Goal: Task Accomplishment & Management: Manage account settings

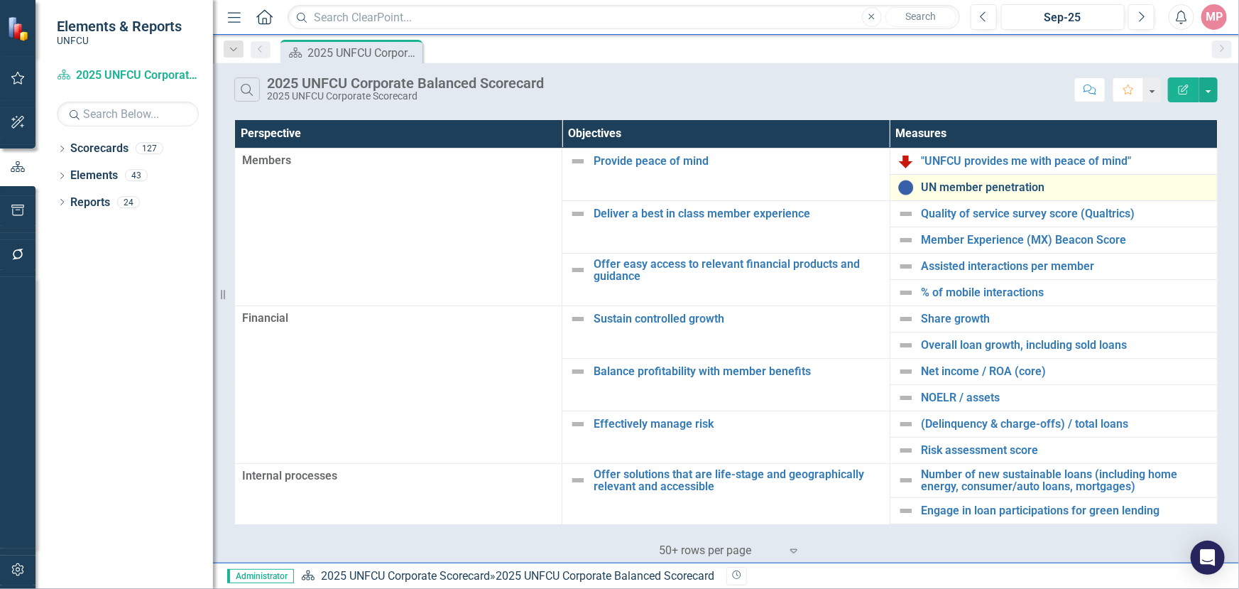
click at [966, 189] on link "UN member penetration" at bounding box center [1066, 187] width 288 height 13
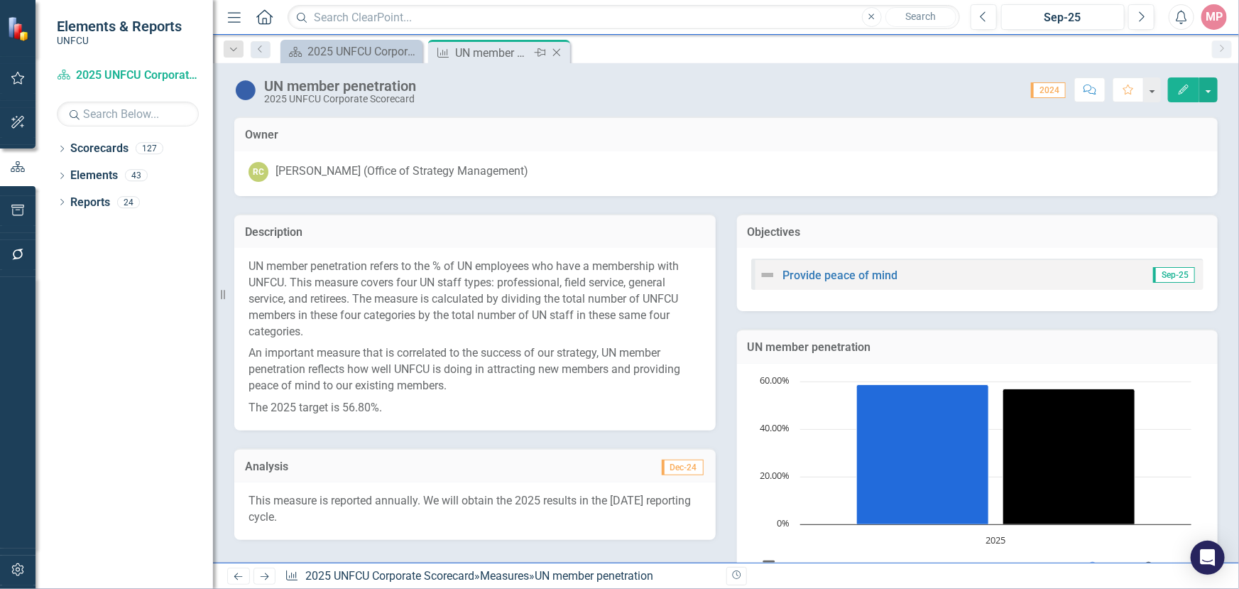
click at [557, 50] on icon "Close" at bounding box center [557, 52] width 14 height 11
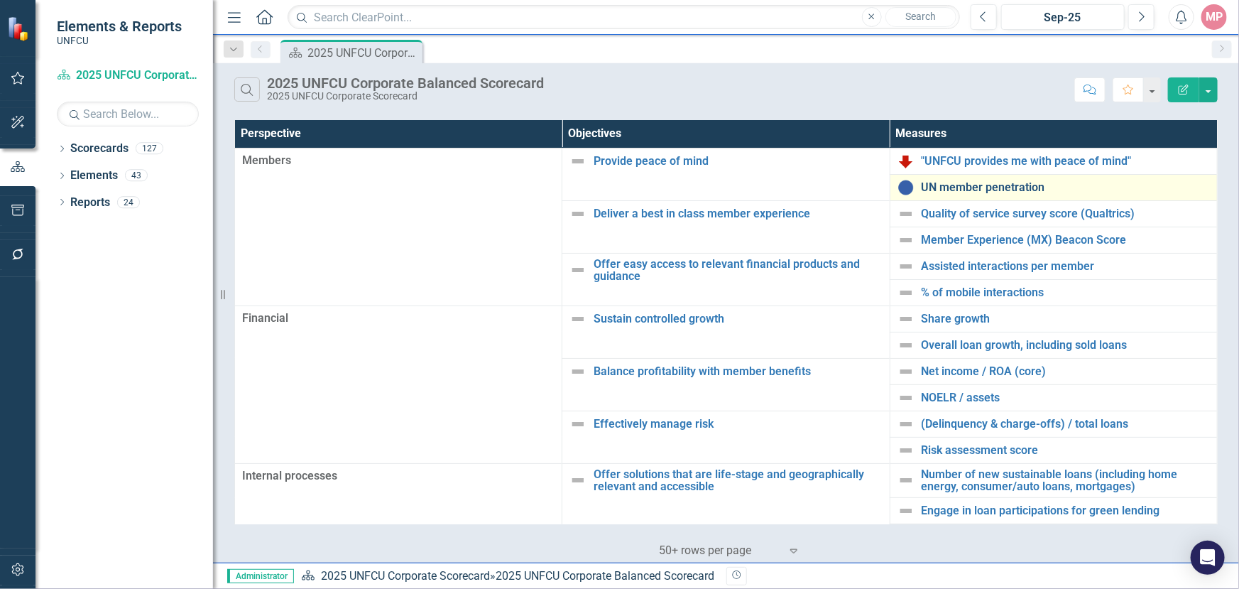
click at [967, 186] on link "UN member penetration" at bounding box center [1066, 187] width 288 height 13
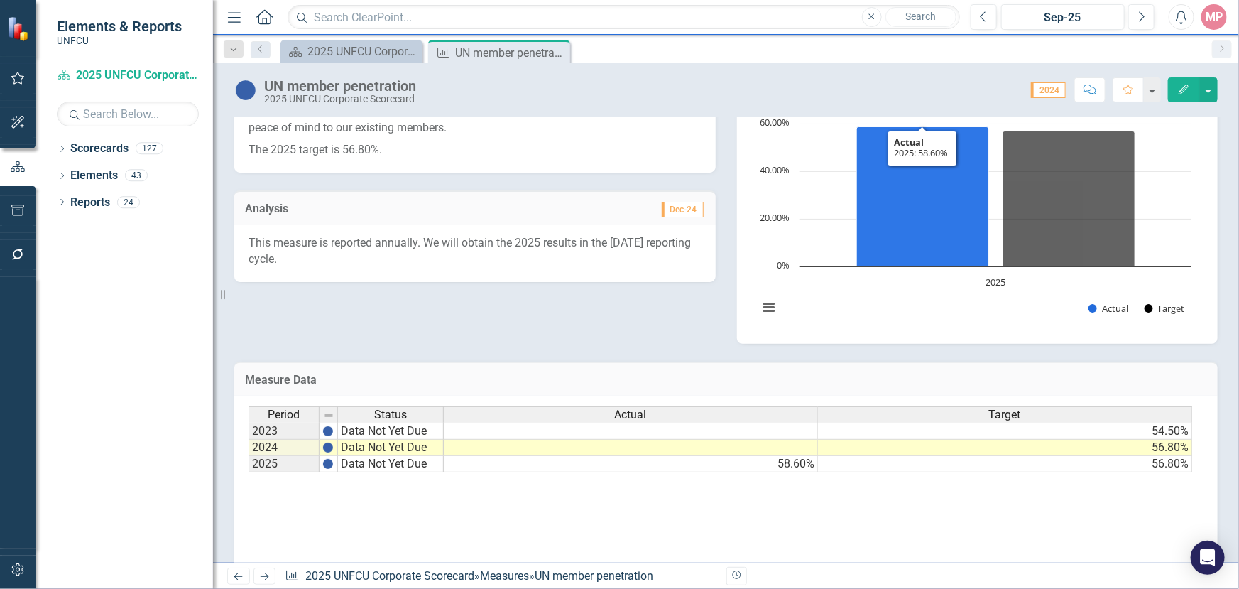
scroll to position [277, 0]
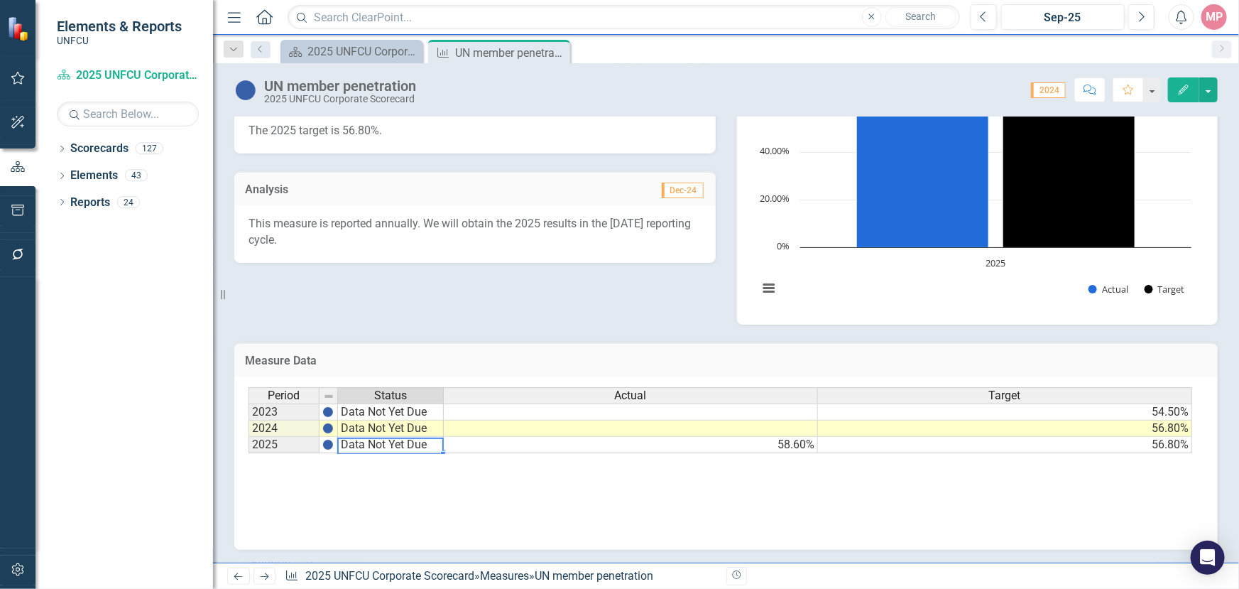
click at [373, 447] on td "Data Not Yet Due" at bounding box center [391, 445] width 106 height 16
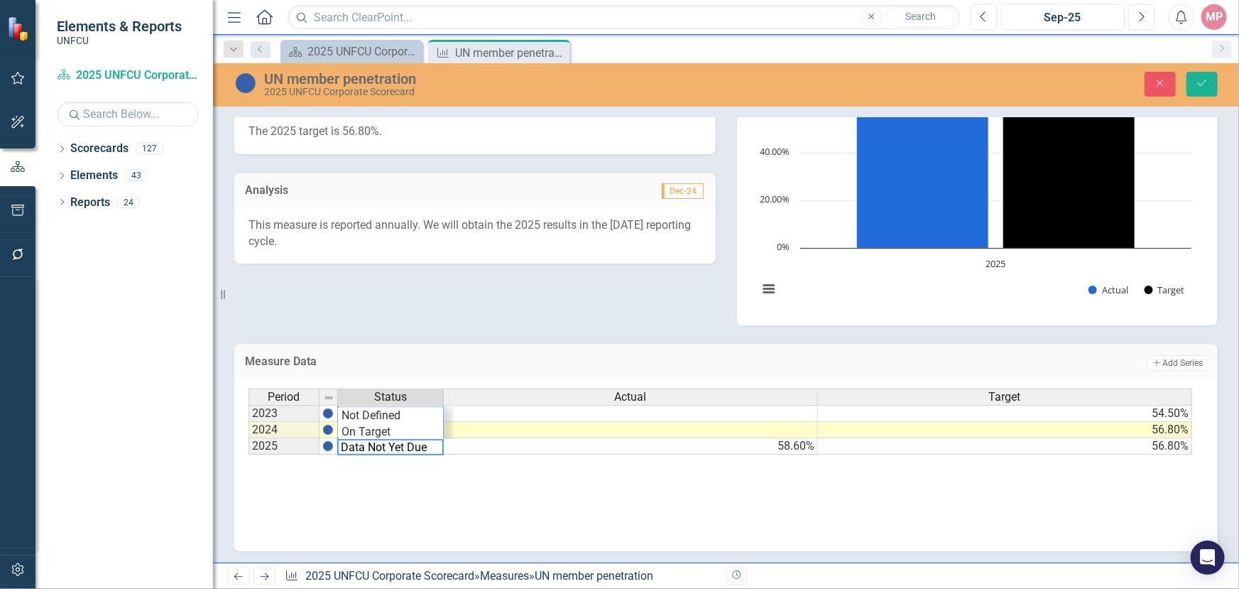
scroll to position [50, 0]
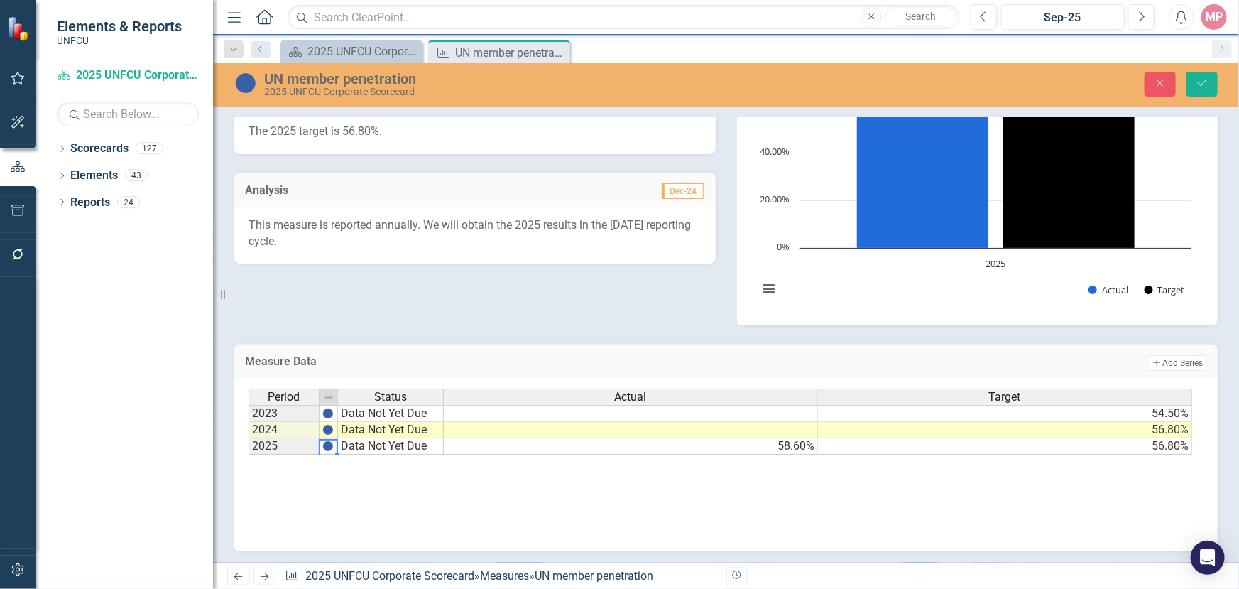
click at [331, 450] on img at bounding box center [327, 445] width 11 height 11
drag, startPoint x: 926, startPoint y: 459, endPoint x: 1090, endPoint y: 459, distance: 164.1
click at [1090, 455] on div "Period Status Actual Target 2023 Data Not Yet Due 54.50% 2024 Data Not Yet Due …" at bounding box center [721, 421] width 945 height 67
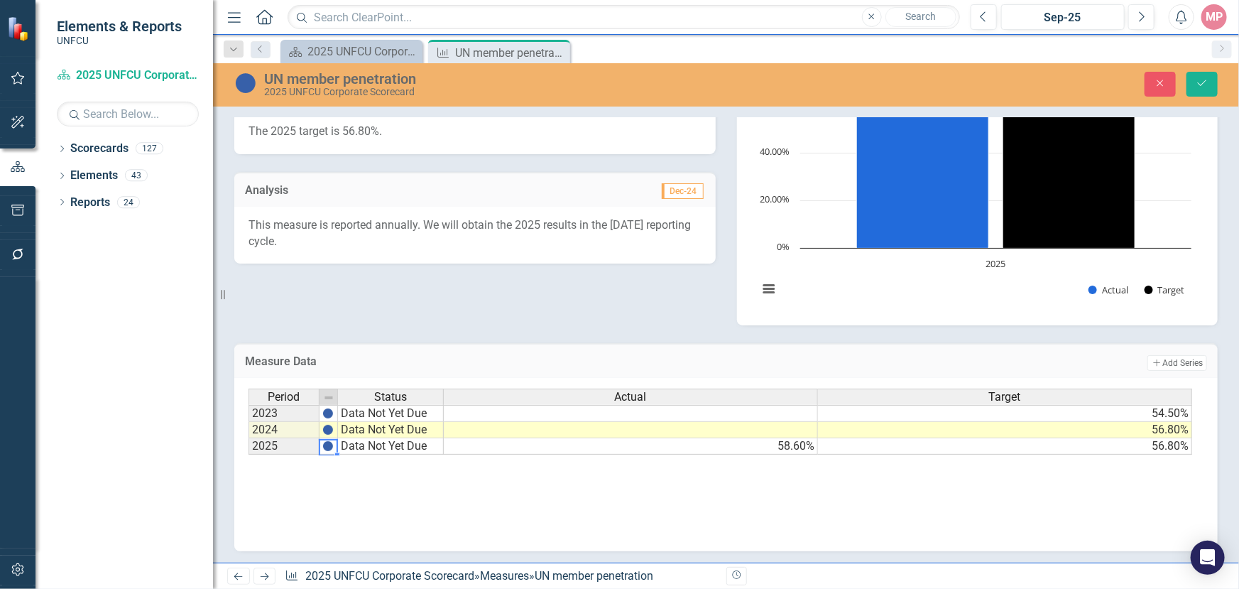
drag, startPoint x: 1161, startPoint y: 459, endPoint x: 846, endPoint y: 444, distance: 315.7
click at [847, 444] on div "Period Status Actual Target 2023 Data Not Yet Due 54.50% 2024 Data Not Yet Due …" at bounding box center [721, 421] width 945 height 67
click at [433, 447] on td "Data Not Yet Due" at bounding box center [391, 445] width 106 height 16
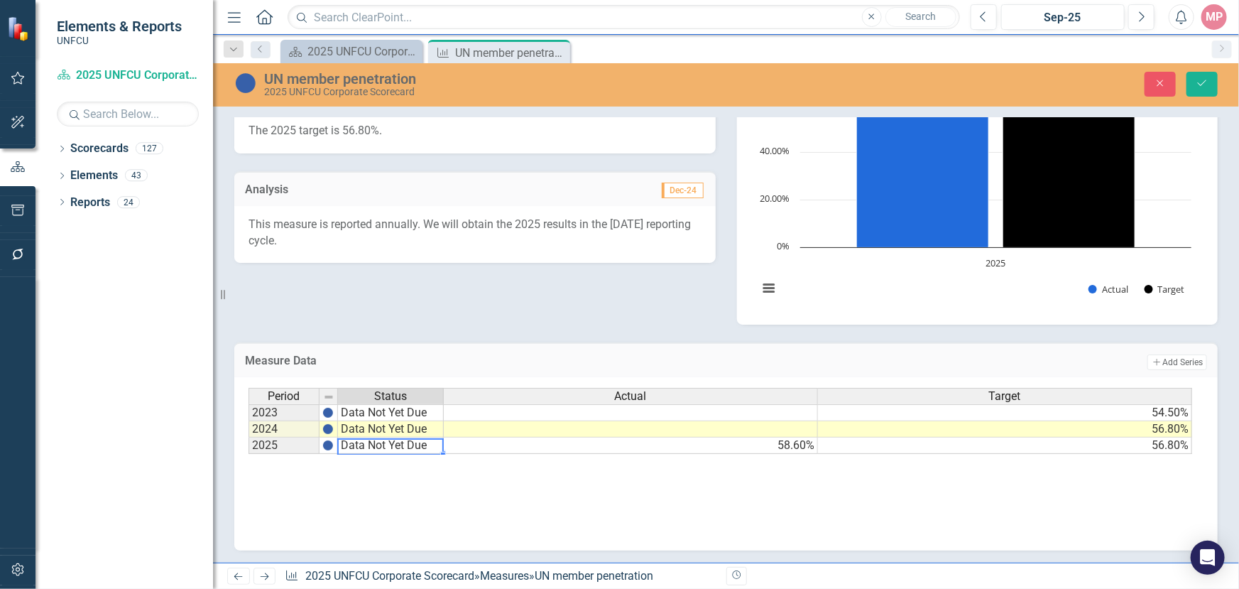
type textarea "Data Not Yet Due"
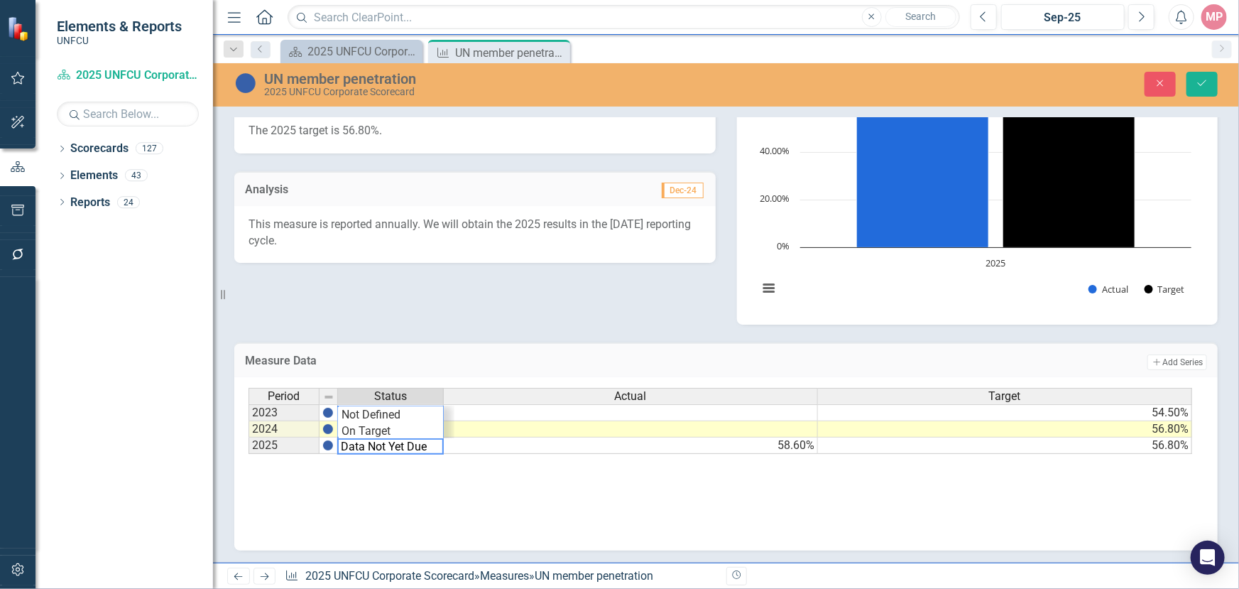
scroll to position [50, 0]
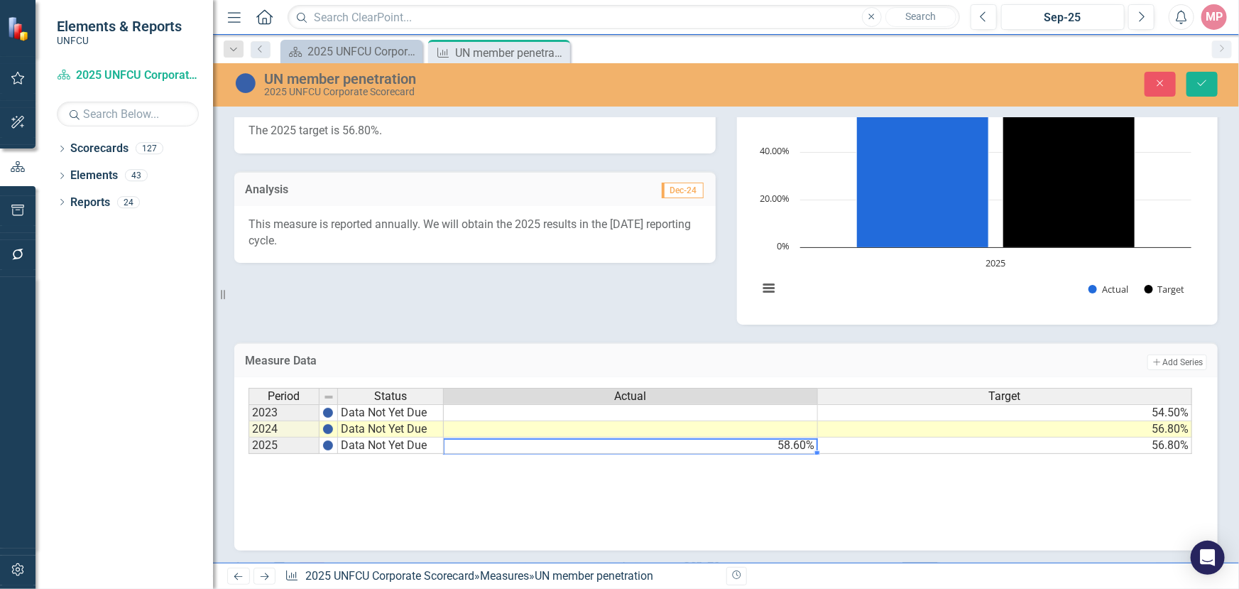
click at [458, 445] on td "58.60%" at bounding box center [631, 445] width 374 height 16
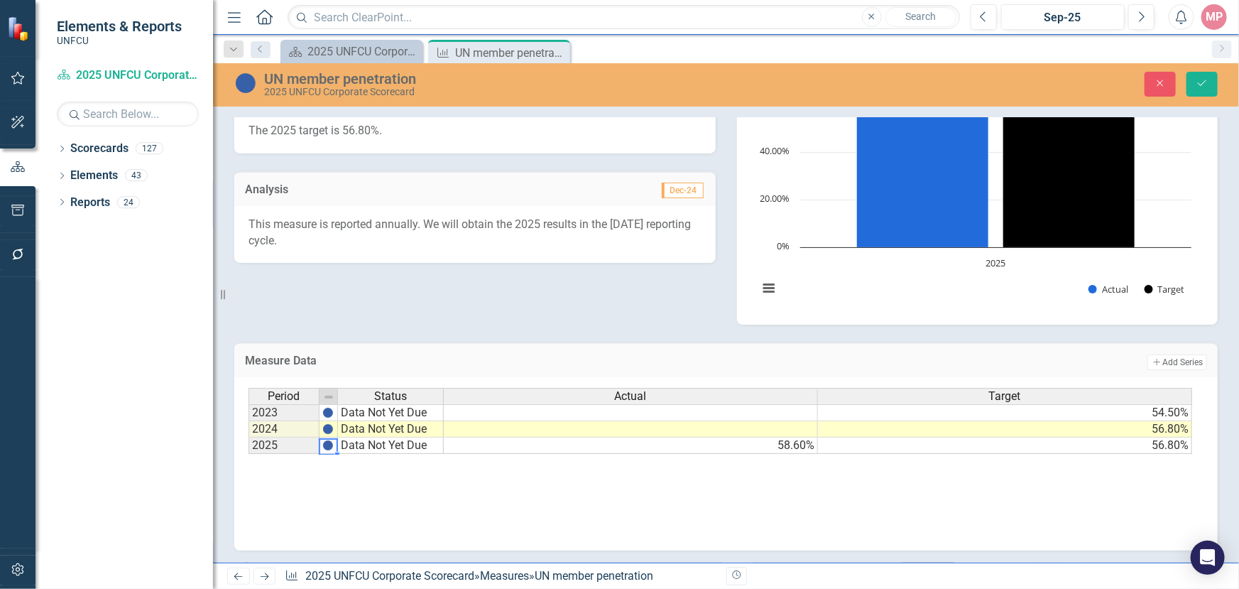
click at [326, 448] on img at bounding box center [327, 445] width 11 height 11
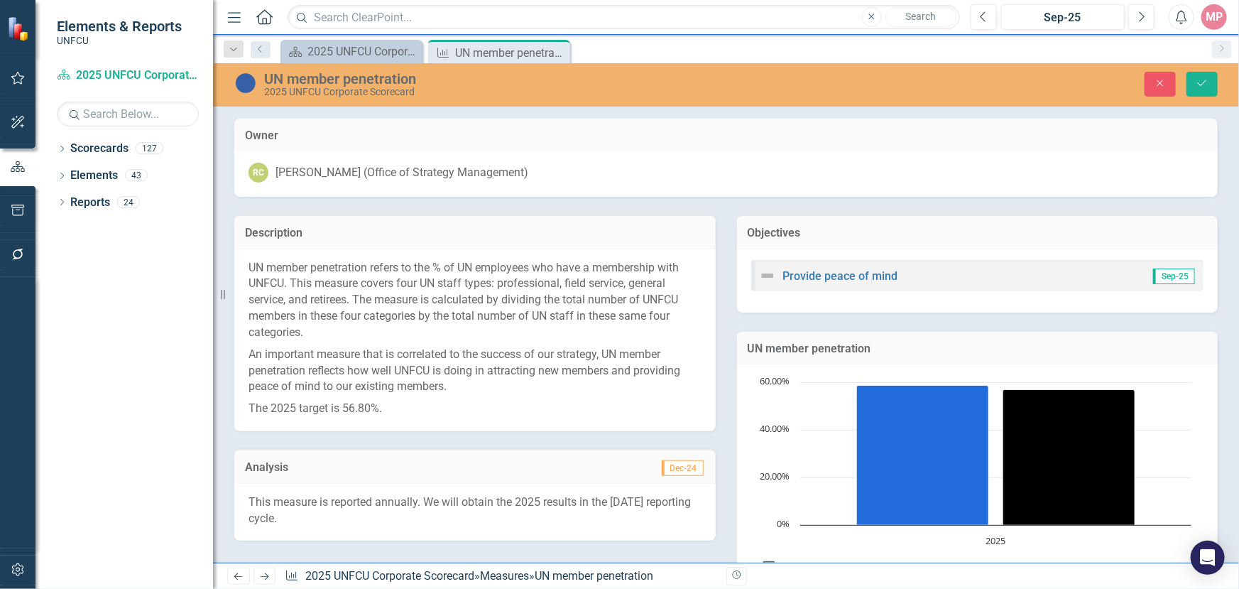
scroll to position [258, 0]
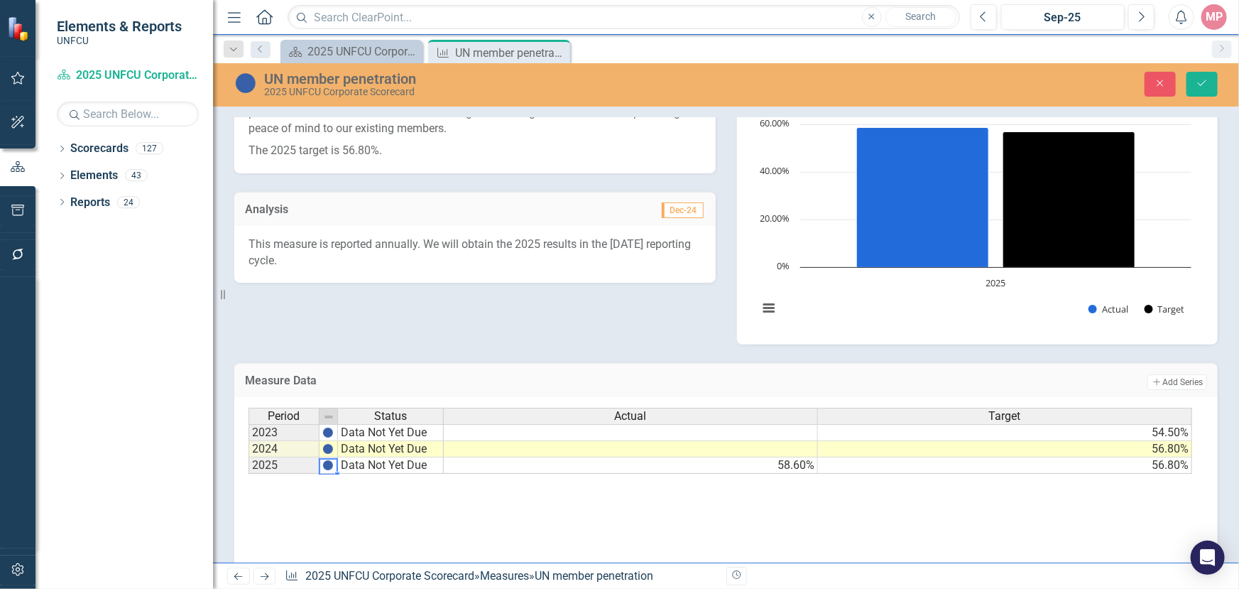
click at [326, 256] on p "This measure is reported annually. We will obtain the 2025 results in the Decem…" at bounding box center [475, 252] width 453 height 33
click at [327, 256] on p "This measure is reported annually. We will obtain the 2025 results in the Decem…" at bounding box center [475, 252] width 453 height 33
click at [321, 254] on p "This measure is reported annually. We will obtain the 2025 results in the Decem…" at bounding box center [475, 252] width 453 height 33
click at [320, 251] on p "This measure is reported annually. We will obtain the 2025 results in the Decem…" at bounding box center [475, 252] width 453 height 33
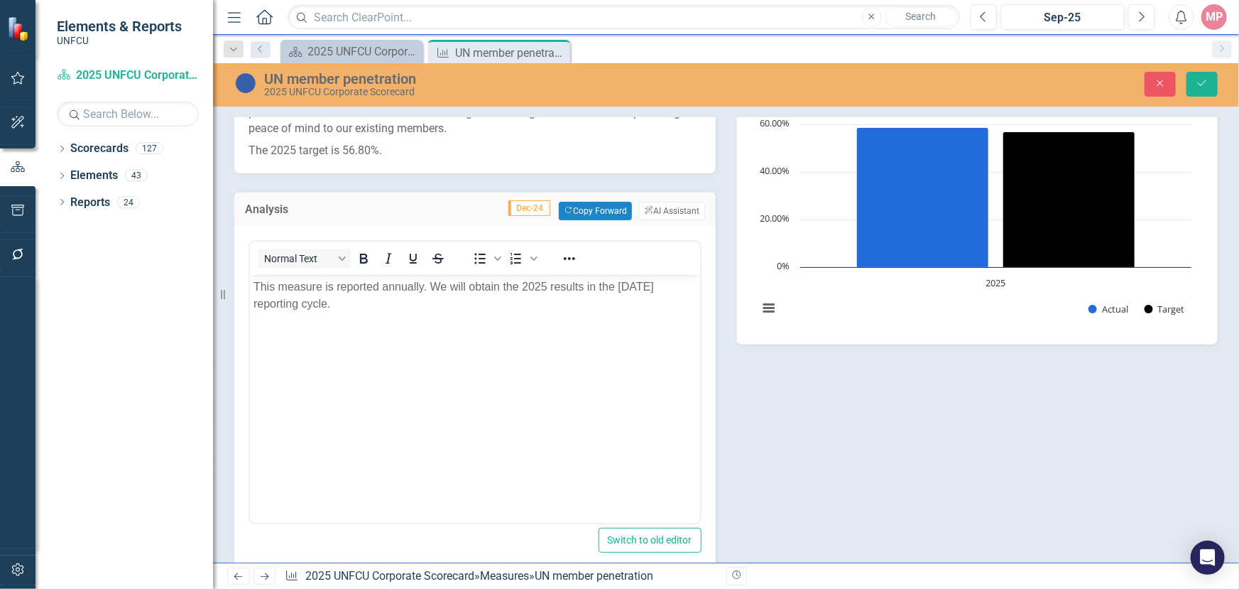
scroll to position [0, 0]
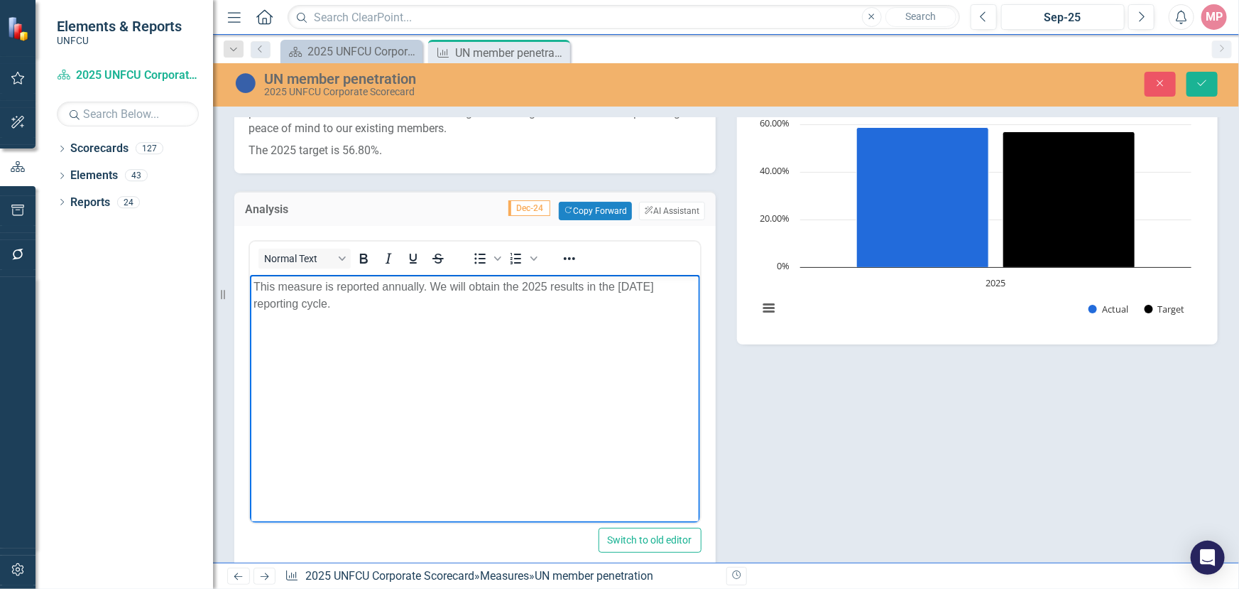
drag, startPoint x: 369, startPoint y: 310, endPoint x: 212, endPoint y: 267, distance: 162.6
click at [249, 275] on html "This measure is reported annually. We will obtain the 2025 results in the Decem…" at bounding box center [474, 381] width 450 height 213
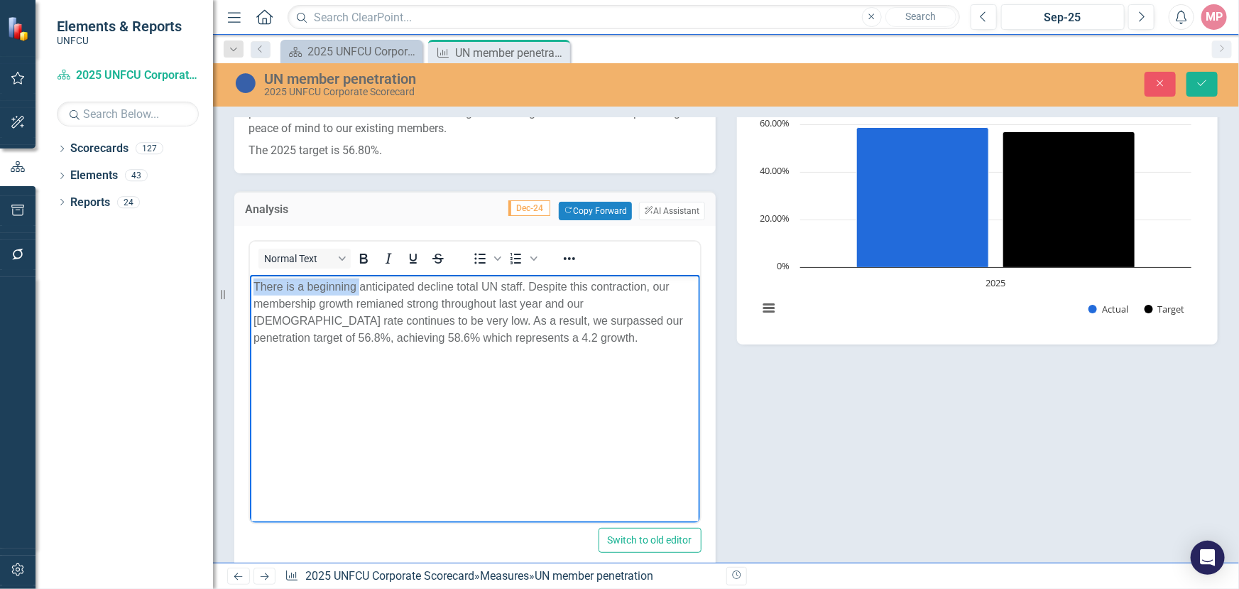
drag, startPoint x: 360, startPoint y: 285, endPoint x: 250, endPoint y: 281, distance: 110.2
click at [250, 281] on body "There is a beginning anticipated decline total UN staff. Despite this contracti…" at bounding box center [474, 381] width 450 height 213
drag, startPoint x: 358, startPoint y: 285, endPoint x: 246, endPoint y: 274, distance: 112.1
click at [249, 275] on html "There is a beginning anticipated decline total UN staff. Despite this contracti…" at bounding box center [474, 381] width 450 height 213
click at [291, 286] on p "With an anticipated decline total UN staff. Despite this contraction, our membe…" at bounding box center [474, 312] width 443 height 68
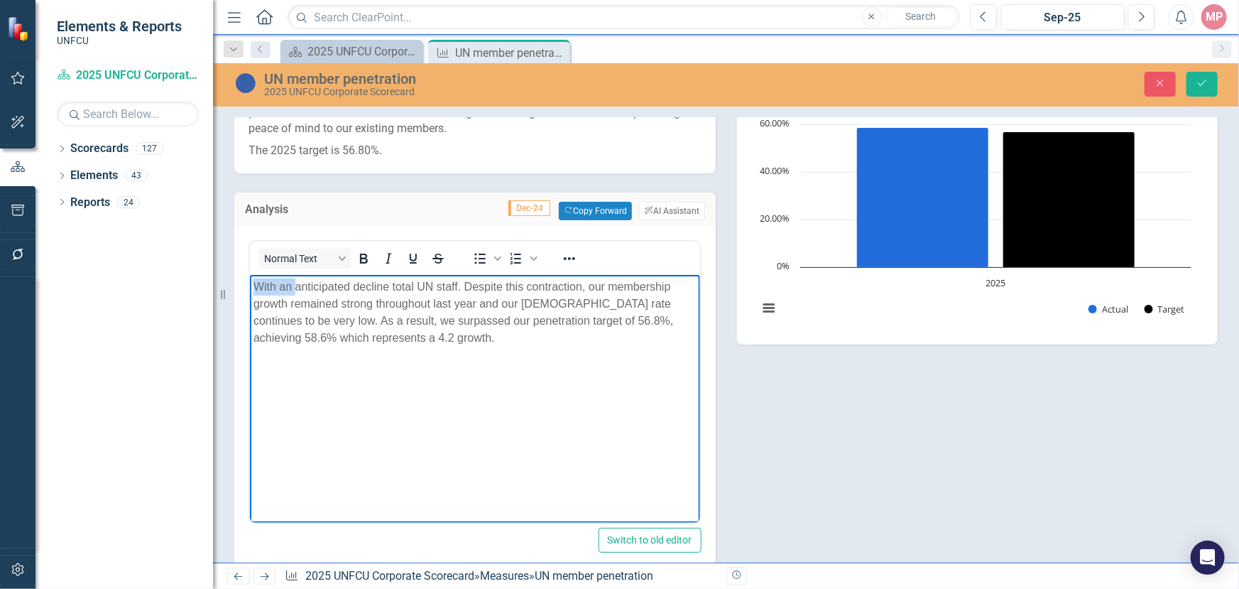
drag, startPoint x: 295, startPoint y: 285, endPoint x: 249, endPoint y: 282, distance: 47.0
click at [249, 282] on html "With an anticipated decline total UN staff. Despite this contraction, our membe…" at bounding box center [474, 381] width 450 height 213
click at [453, 337] on p "We have experienced an anticipated decline total UN staff. Despite this contrac…" at bounding box center [474, 312] width 443 height 68
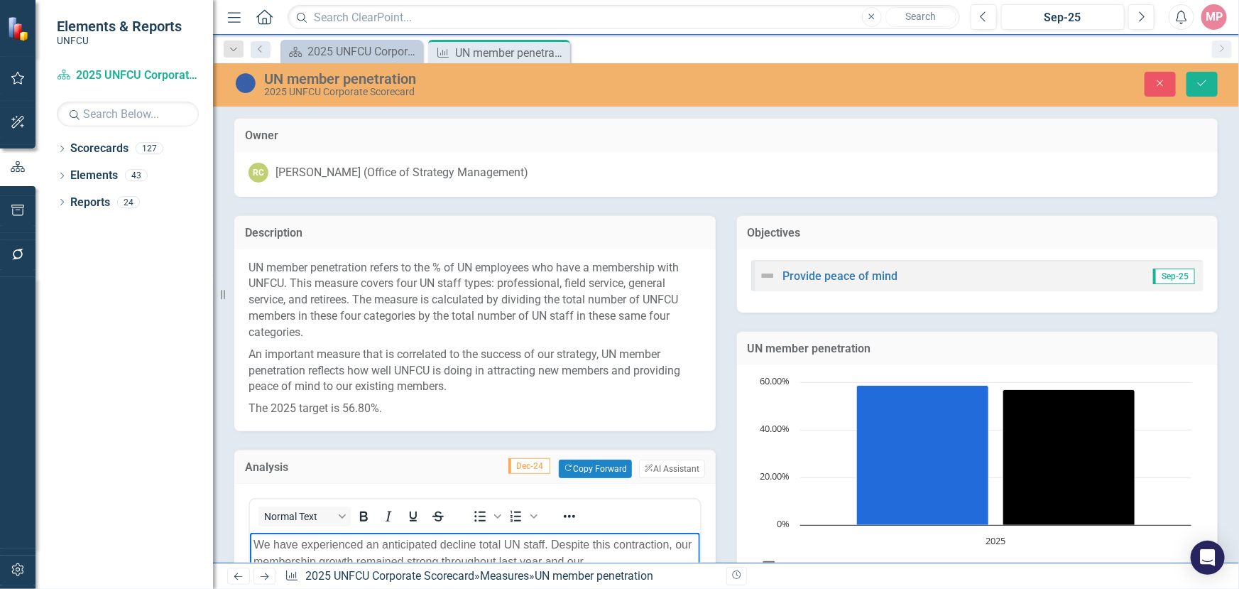
click at [759, 273] on img at bounding box center [767, 275] width 17 height 17
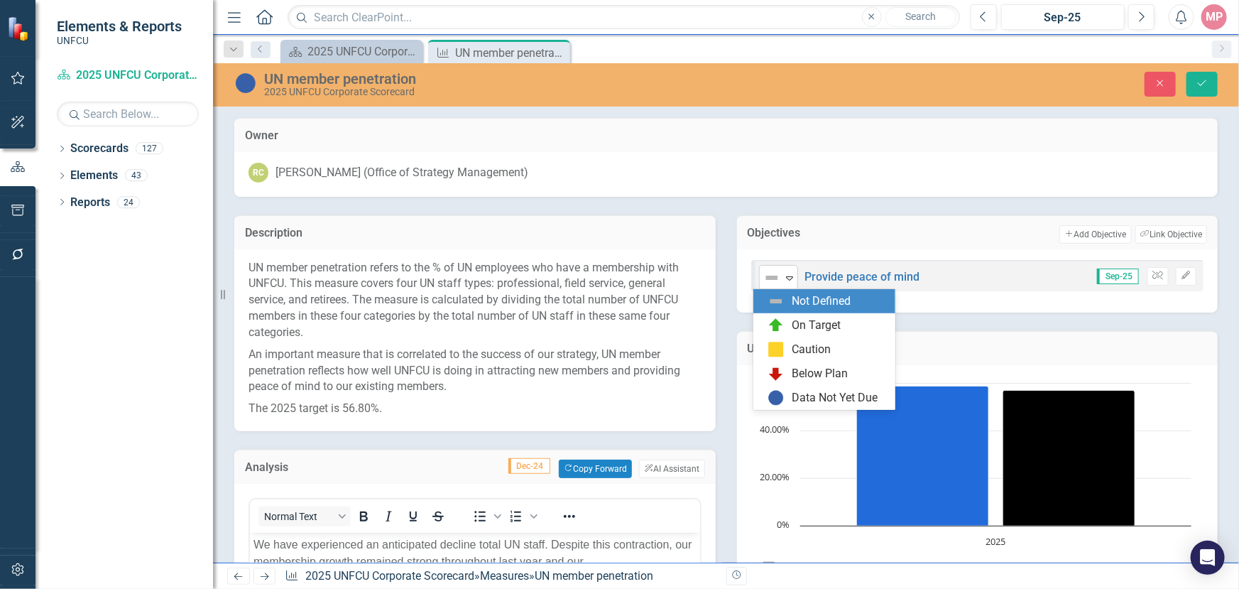
click at [783, 276] on icon "Expand" at bounding box center [790, 277] width 14 height 11
click at [812, 322] on div "On Target" at bounding box center [816, 325] width 49 height 16
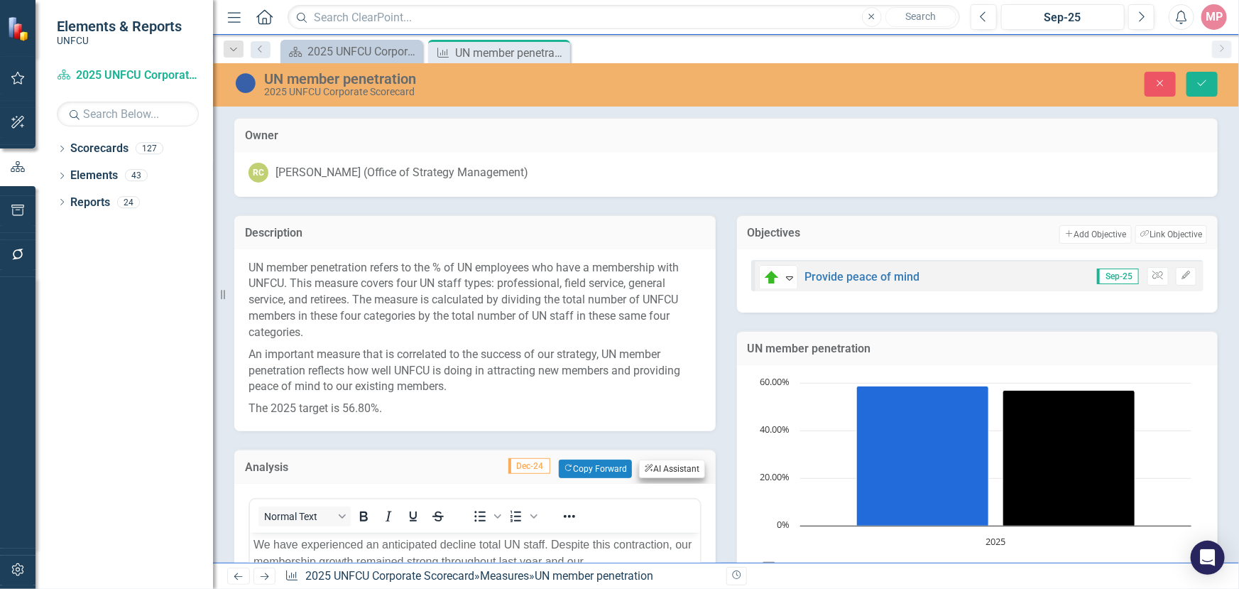
scroll to position [129, 0]
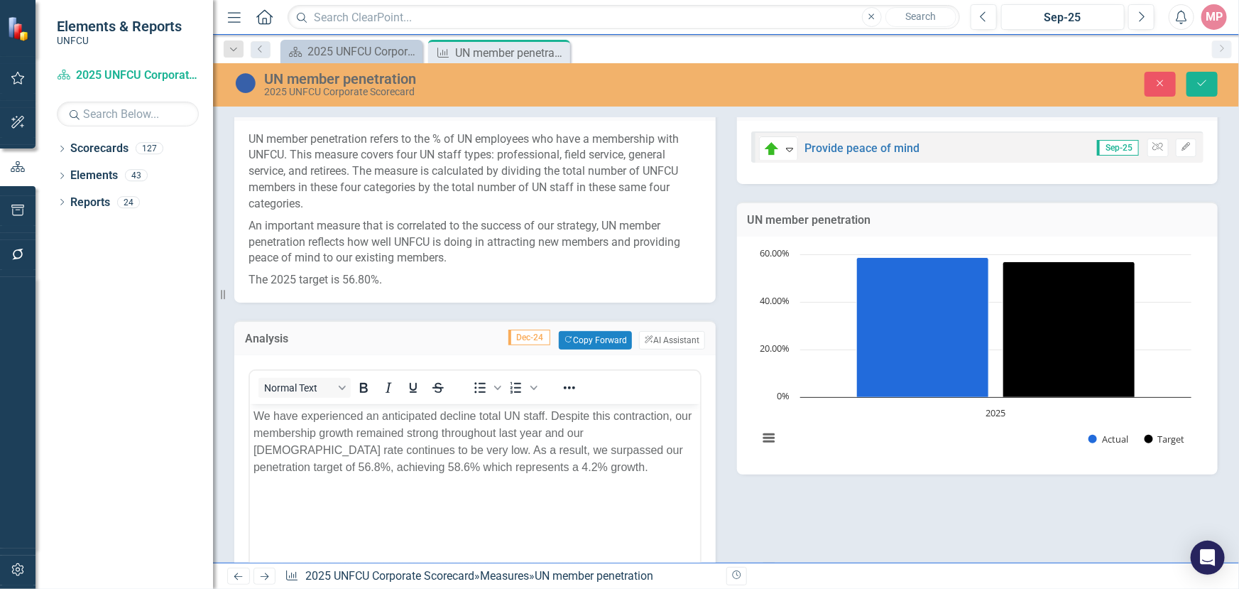
click at [477, 415] on p "We have experienced an anticipated decline total UN staff. Despite this contrac…" at bounding box center [474, 442] width 443 height 68
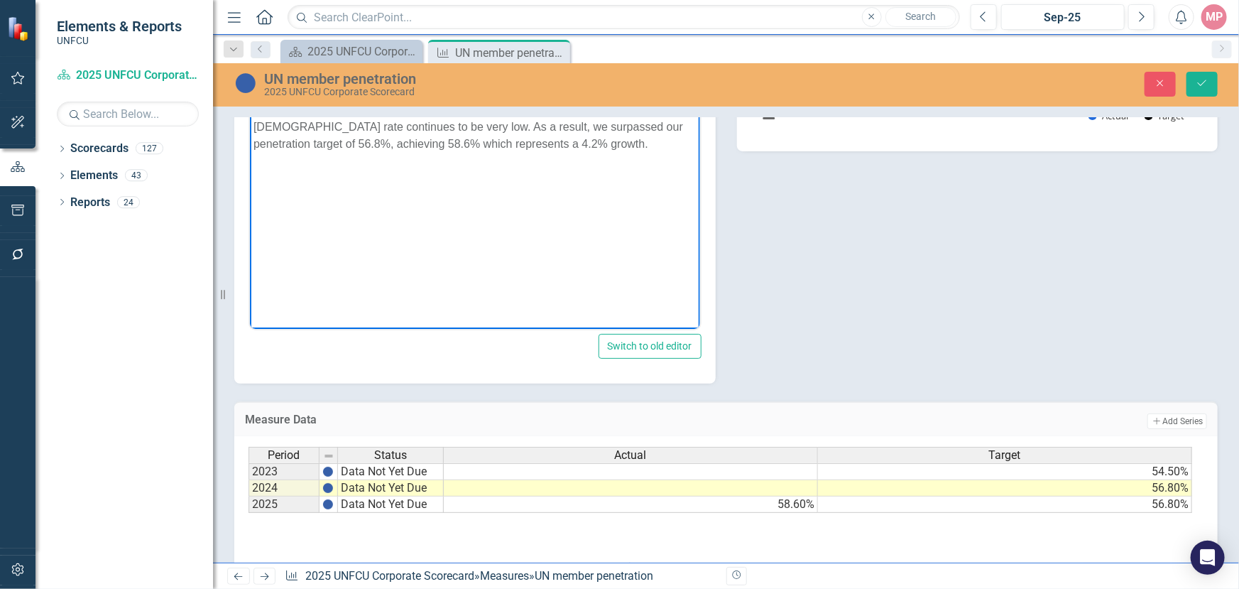
scroll to position [193, 0]
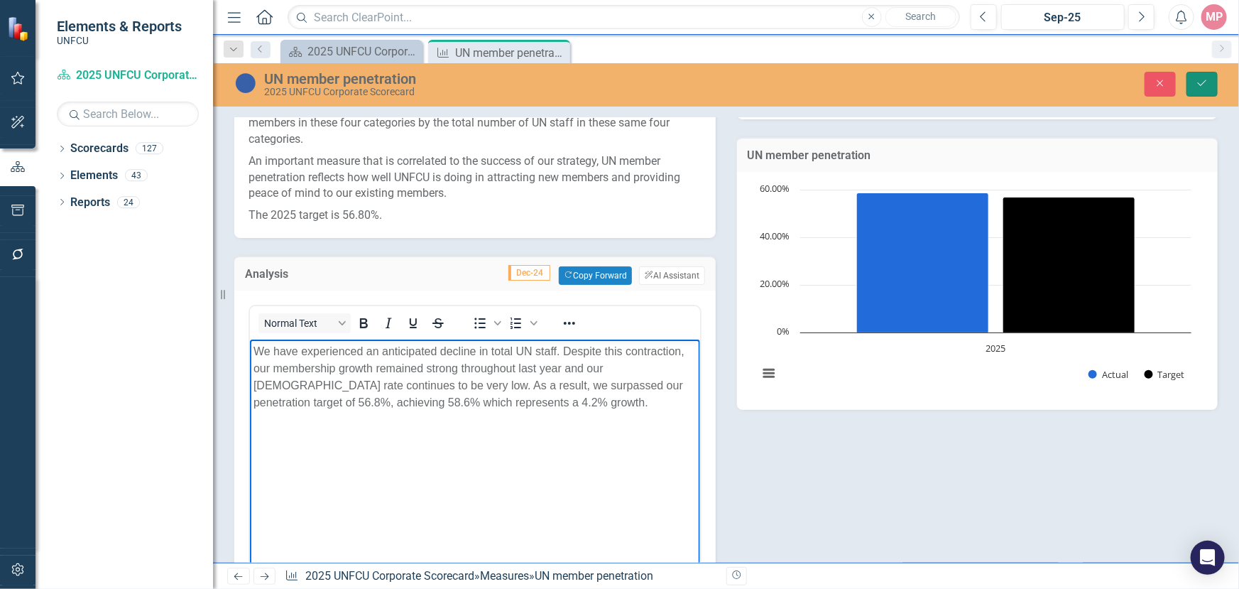
click at [1207, 88] on icon "Save" at bounding box center [1202, 83] width 13 height 10
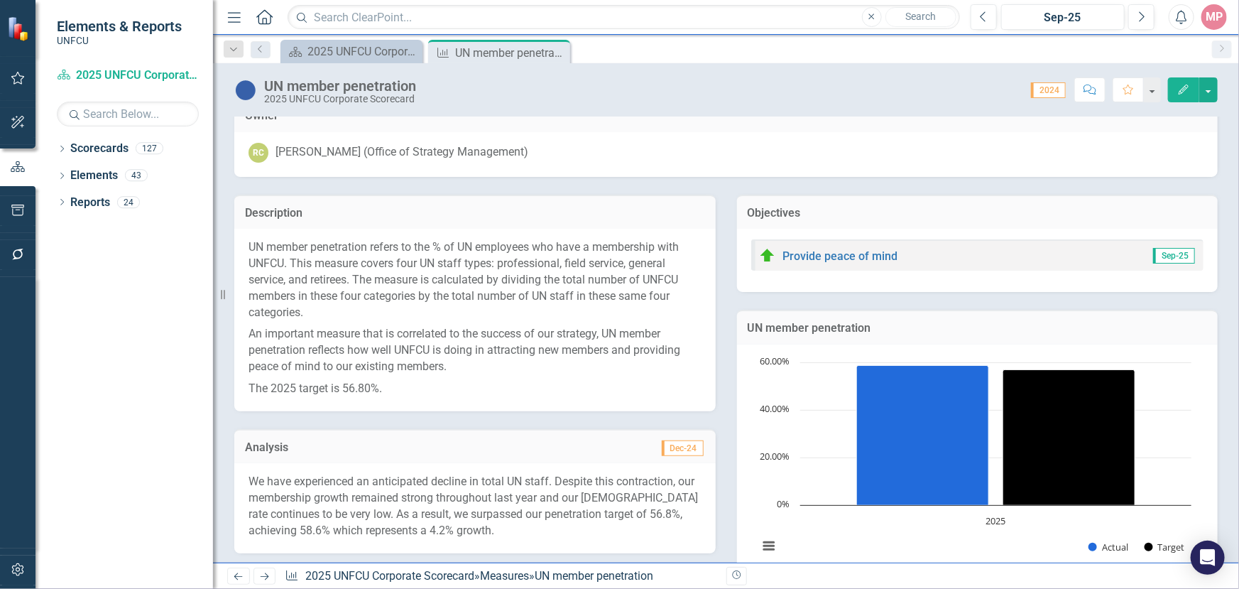
scroll to position [0, 0]
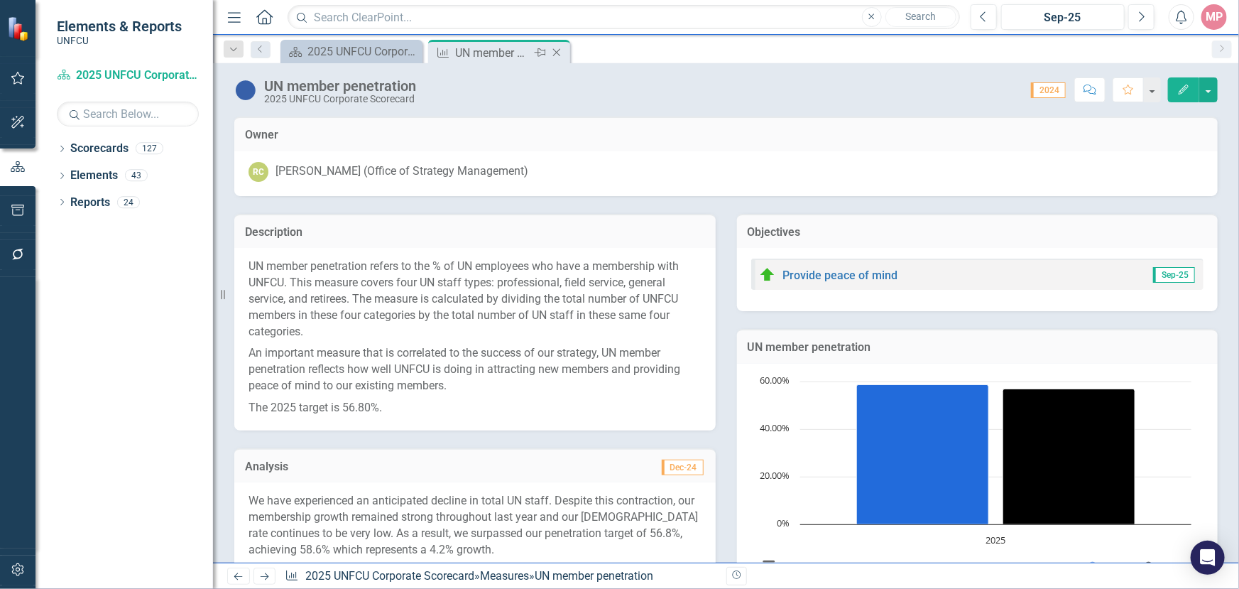
click at [558, 53] on icon "Close" at bounding box center [557, 52] width 14 height 11
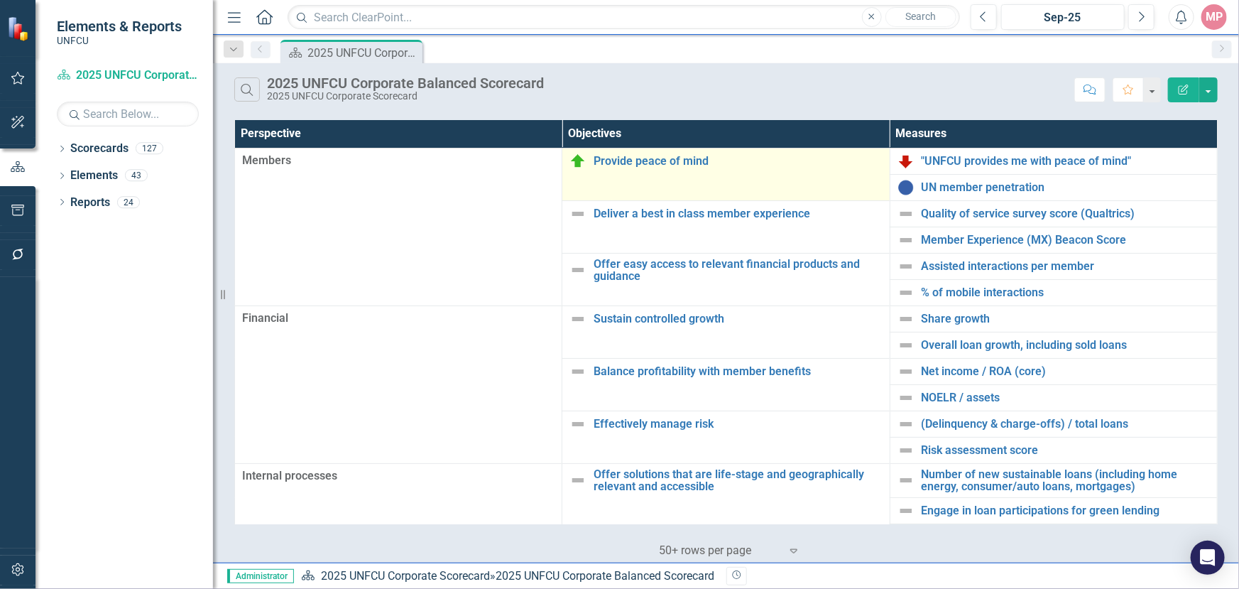
click at [582, 163] on img at bounding box center [578, 161] width 17 height 17
click at [580, 161] on img at bounding box center [578, 161] width 17 height 17
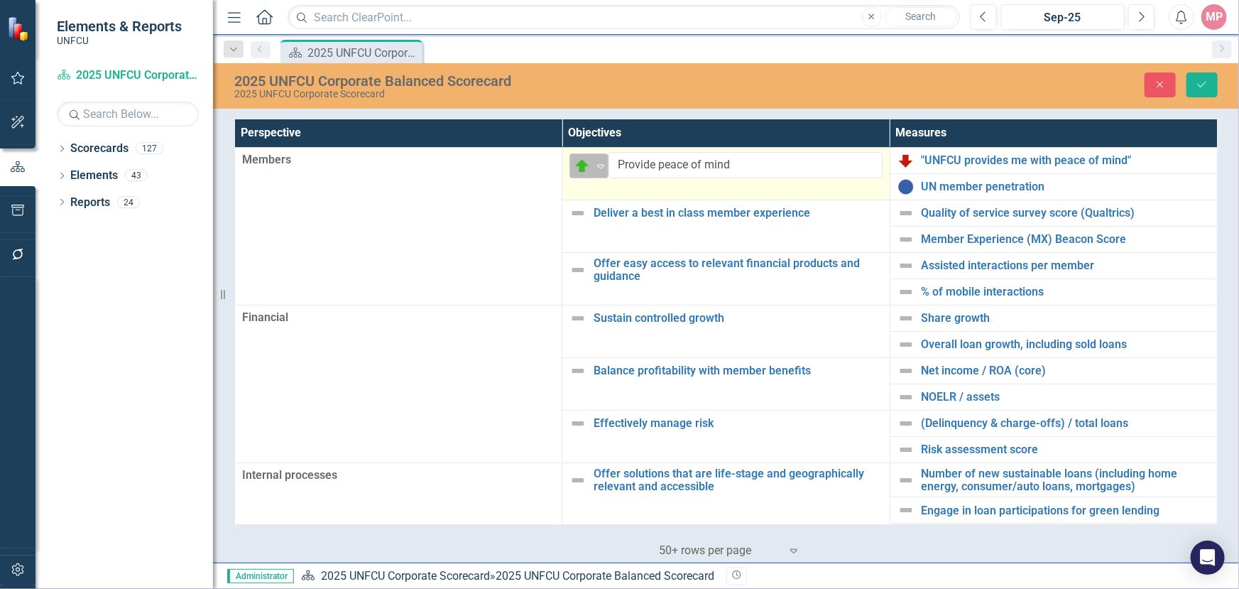
click at [597, 170] on icon "Expand" at bounding box center [601, 166] width 14 height 11
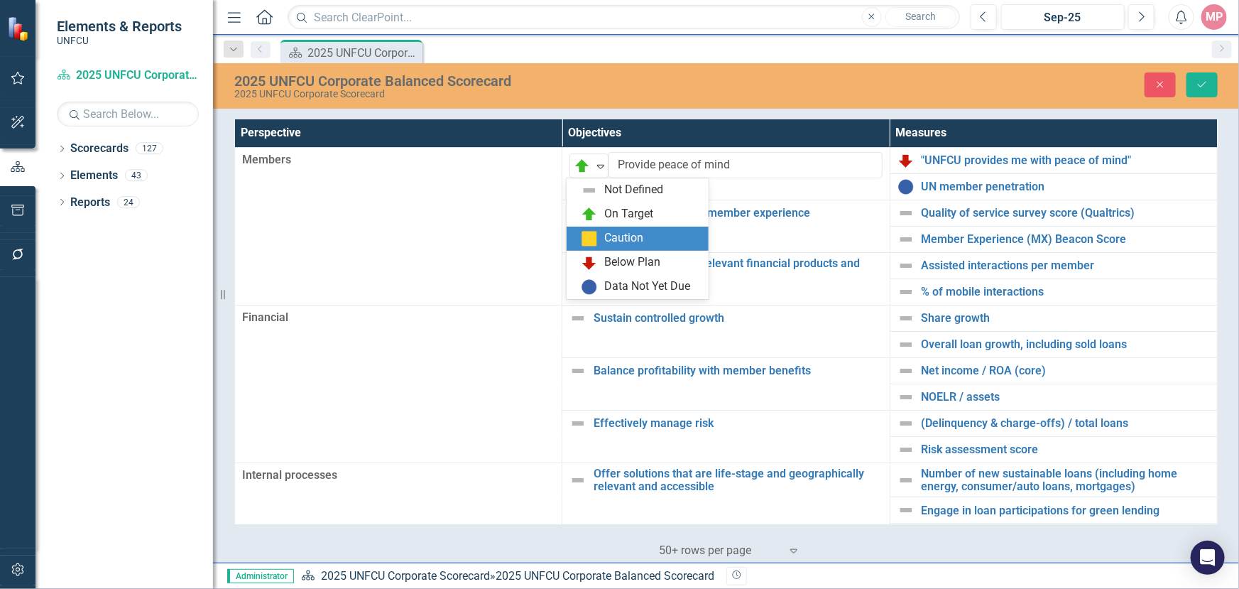
click at [618, 242] on div "Caution" at bounding box center [624, 238] width 39 height 16
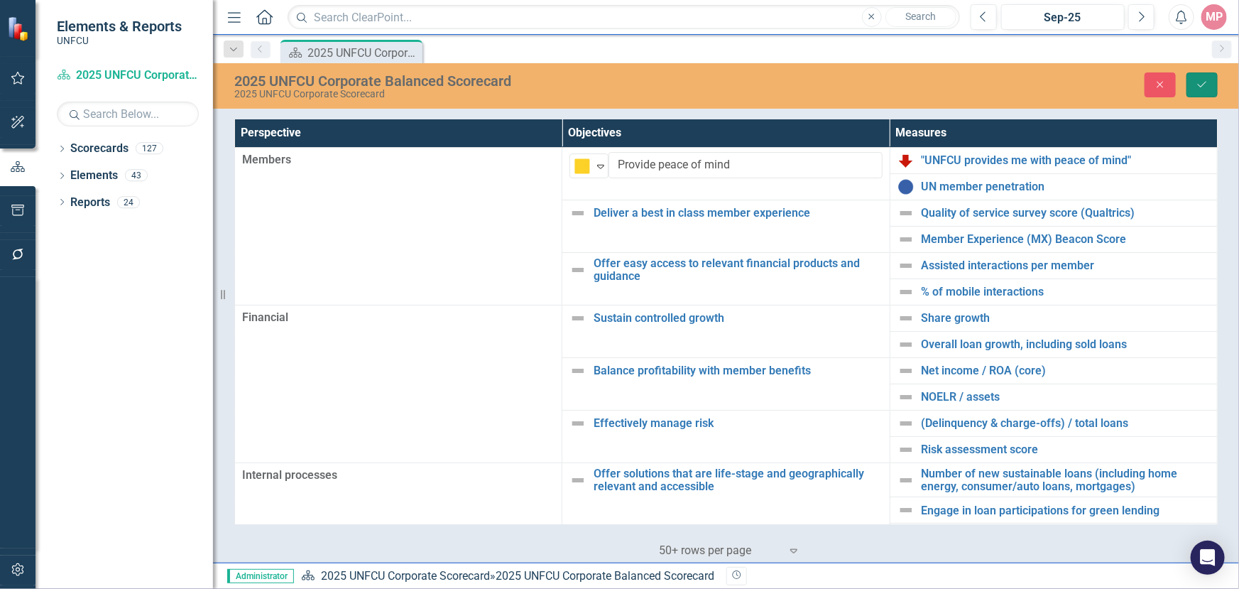
click at [1209, 85] on button "Save" at bounding box center [1202, 84] width 31 height 25
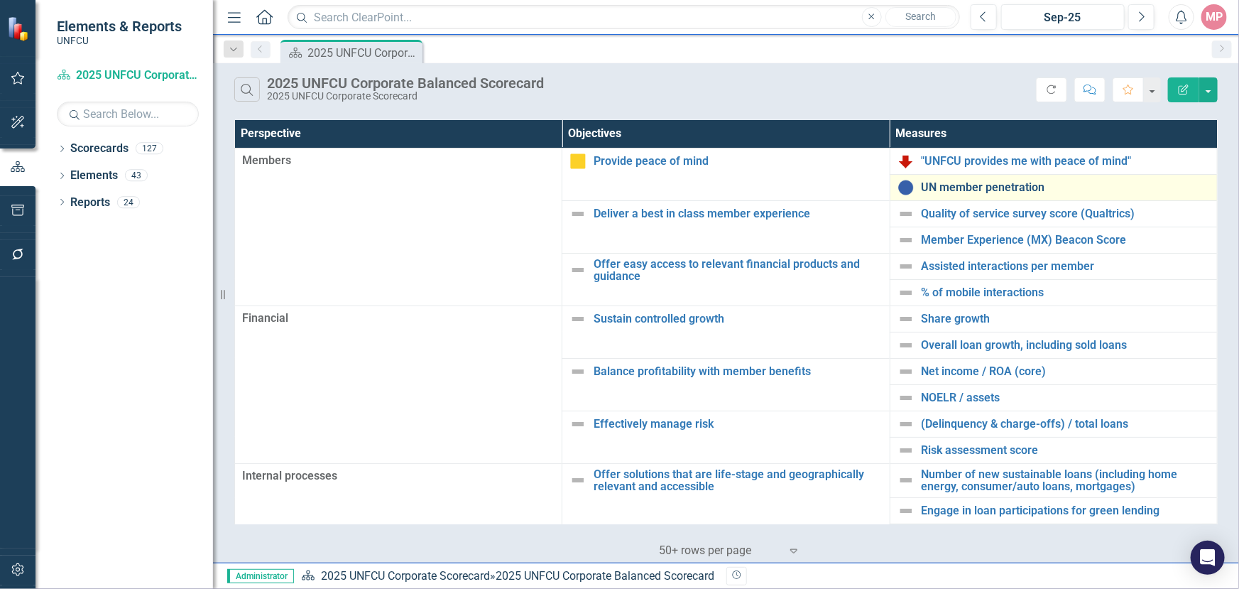
click at [991, 184] on link "UN member penetration" at bounding box center [1066, 187] width 288 height 13
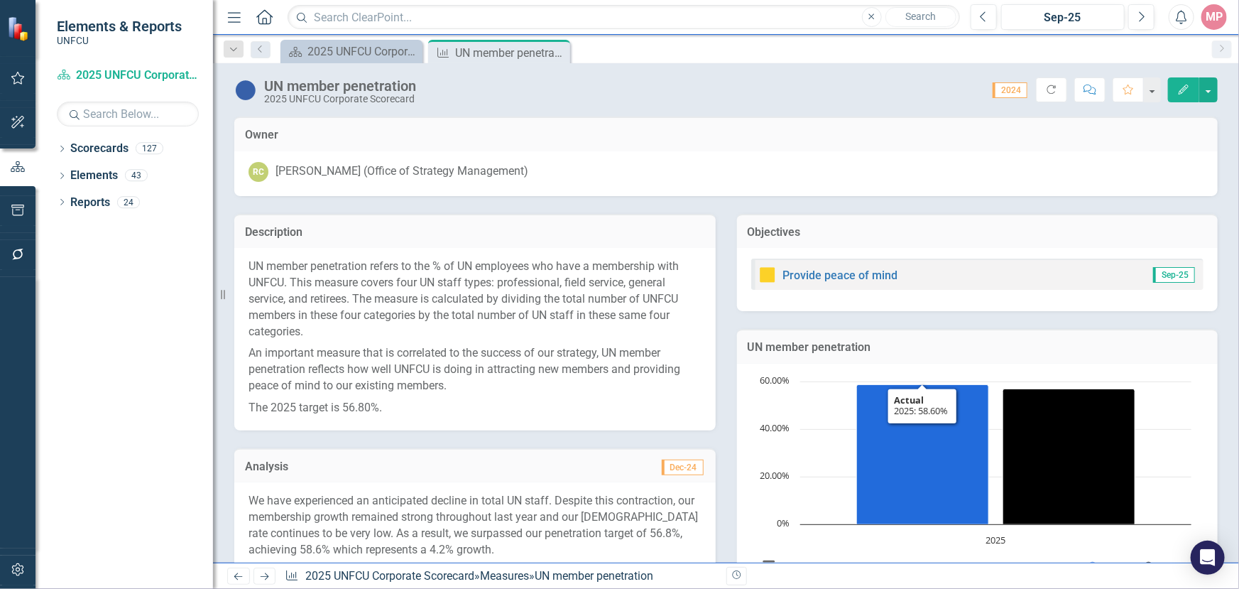
scroll to position [277, 0]
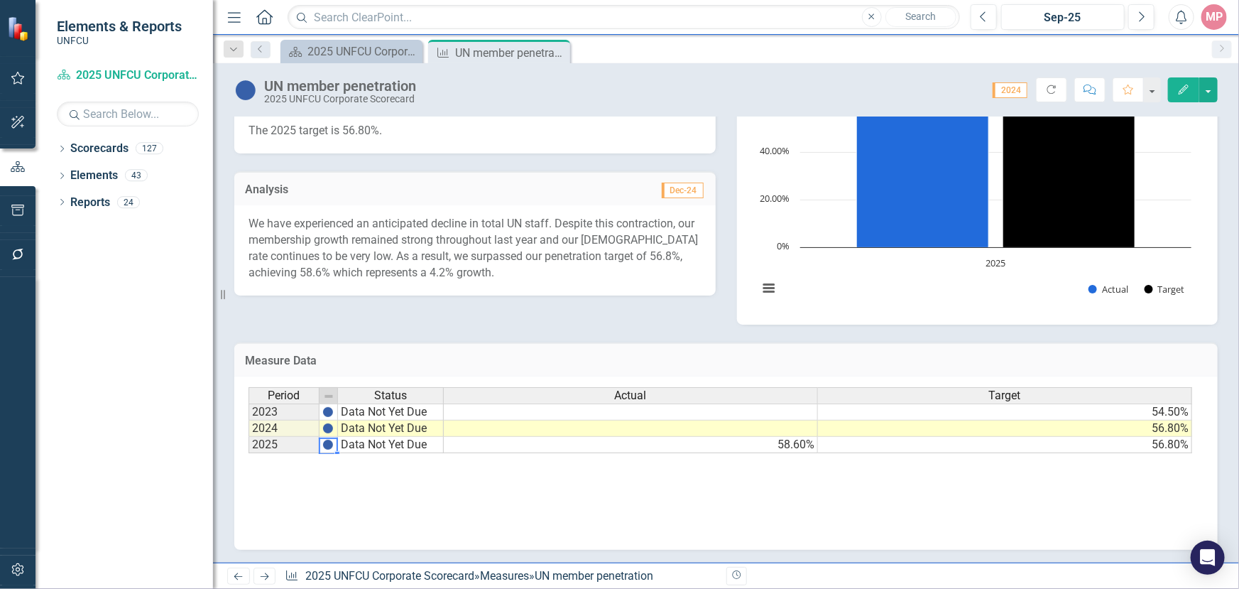
click at [325, 446] on img at bounding box center [327, 444] width 11 height 11
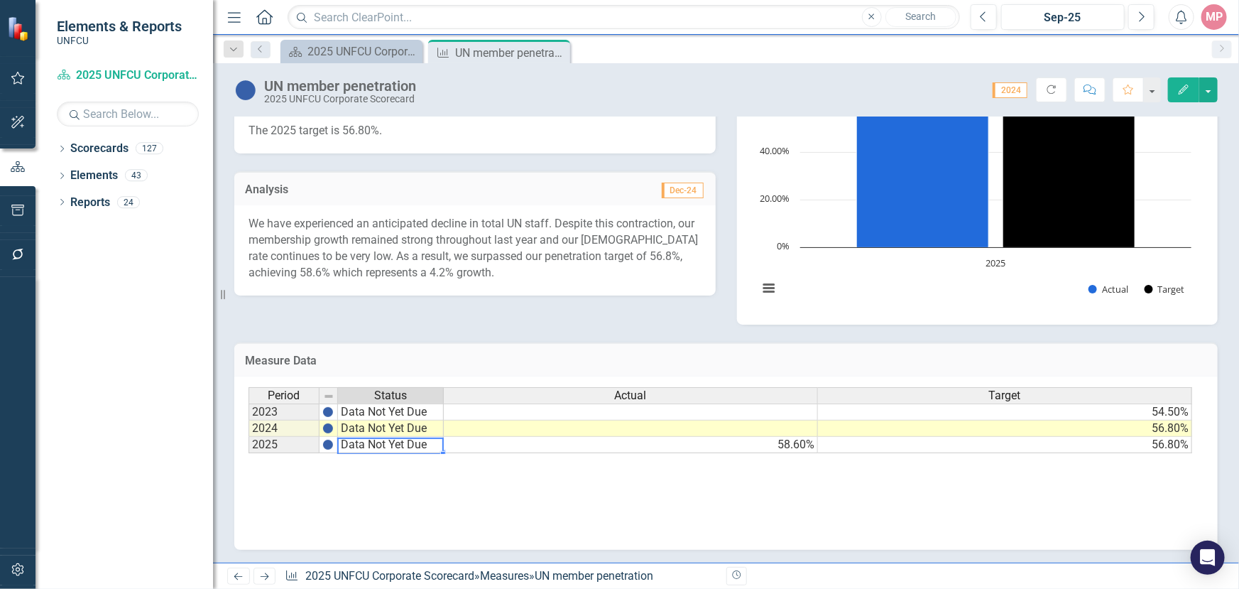
click at [345, 448] on td "Data Not Yet Due" at bounding box center [391, 445] width 106 height 16
click at [346, 447] on td "Data Not Yet Due" at bounding box center [391, 445] width 106 height 16
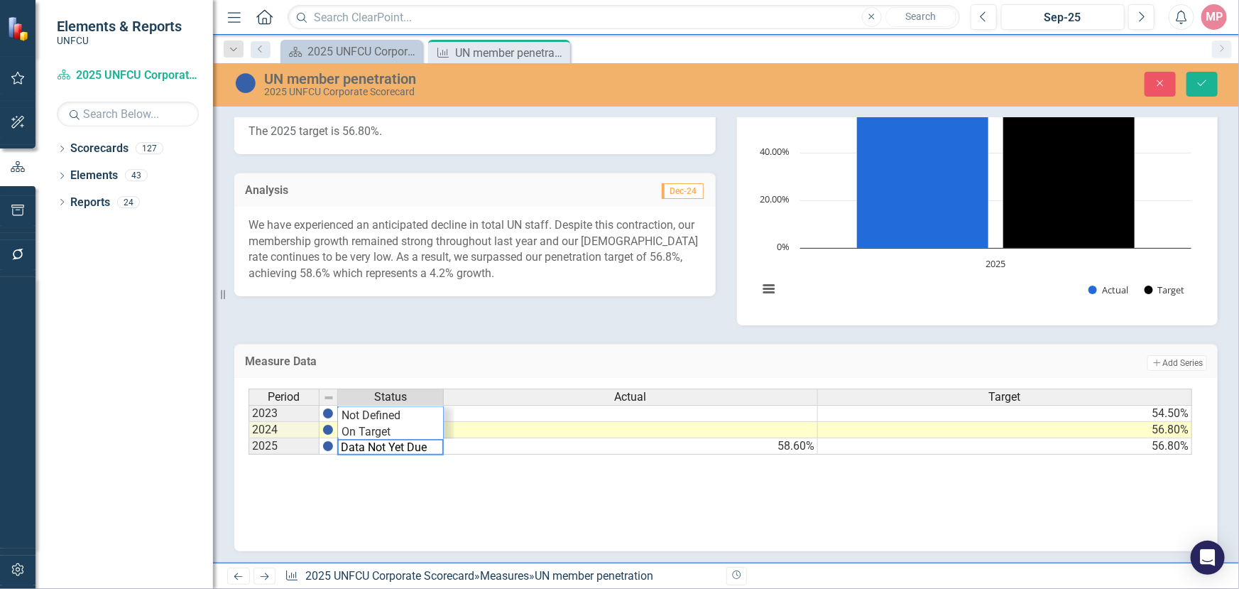
scroll to position [50, 0]
drag, startPoint x: 433, startPoint y: 445, endPoint x: 257, endPoint y: 444, distance: 176.1
click at [257, 444] on div "Period Status Actual Target 2023 Data Not Yet Due 54.50% 2024 Data Not Yet Due …" at bounding box center [721, 421] width 945 height 67
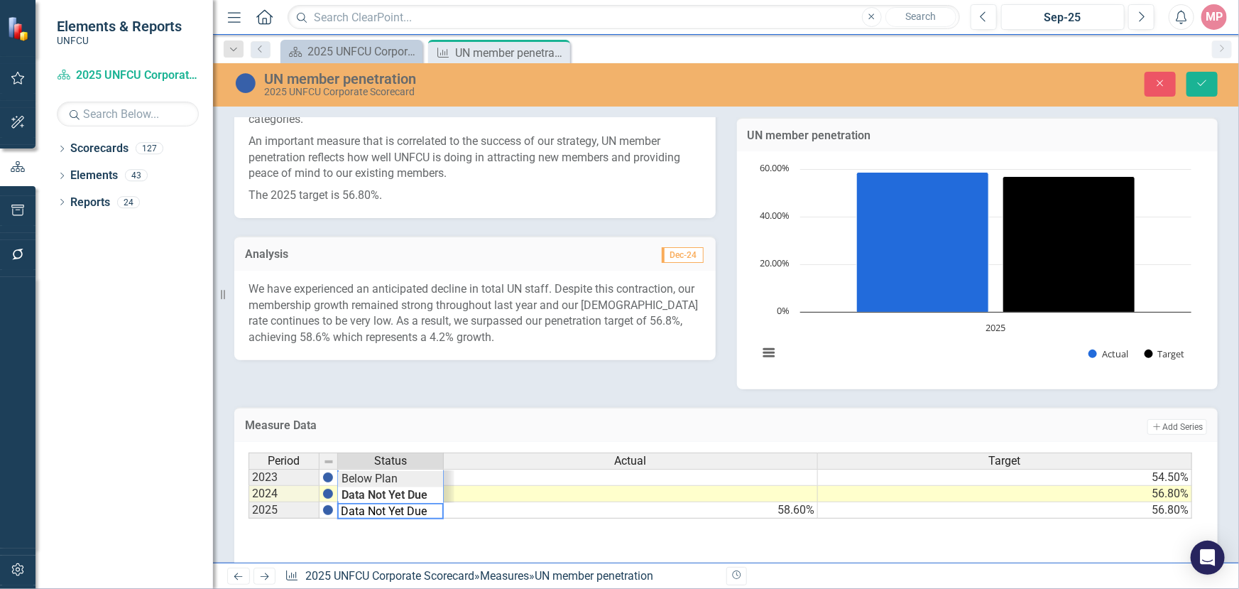
scroll to position [0, 0]
type textarea "On Target"
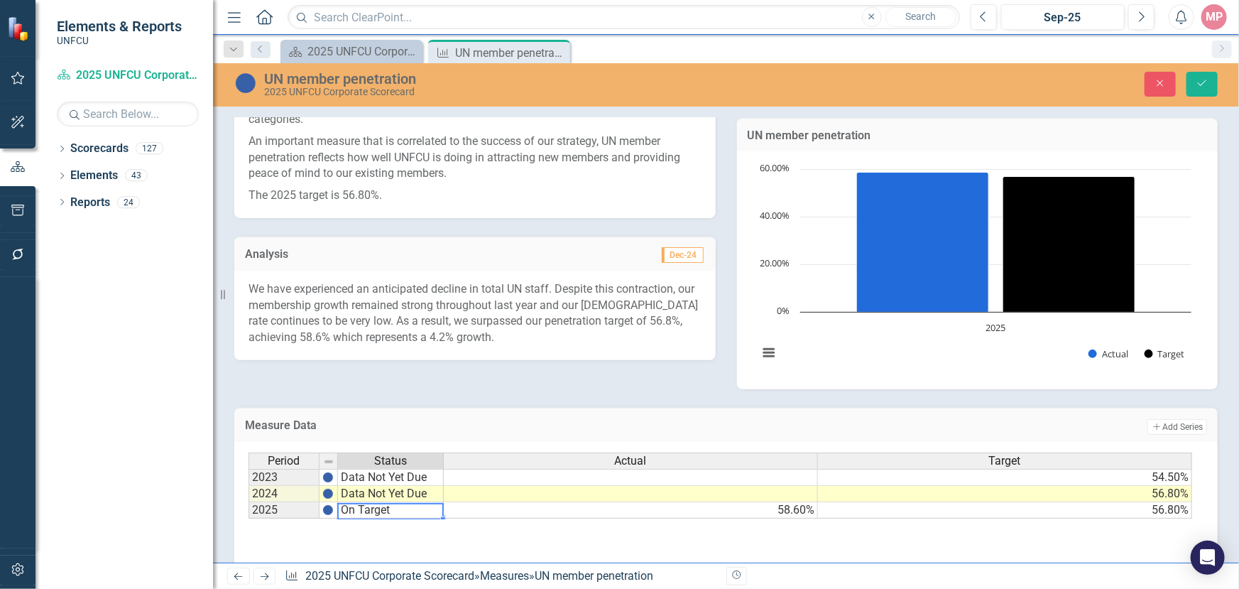
click at [389, 499] on div "Period Status Actual Target 2023 Data Not Yet Due 54.50% 2024 Data Not Yet Due …" at bounding box center [721, 485] width 945 height 67
click at [1203, 80] on icon "Save" at bounding box center [1202, 83] width 13 height 10
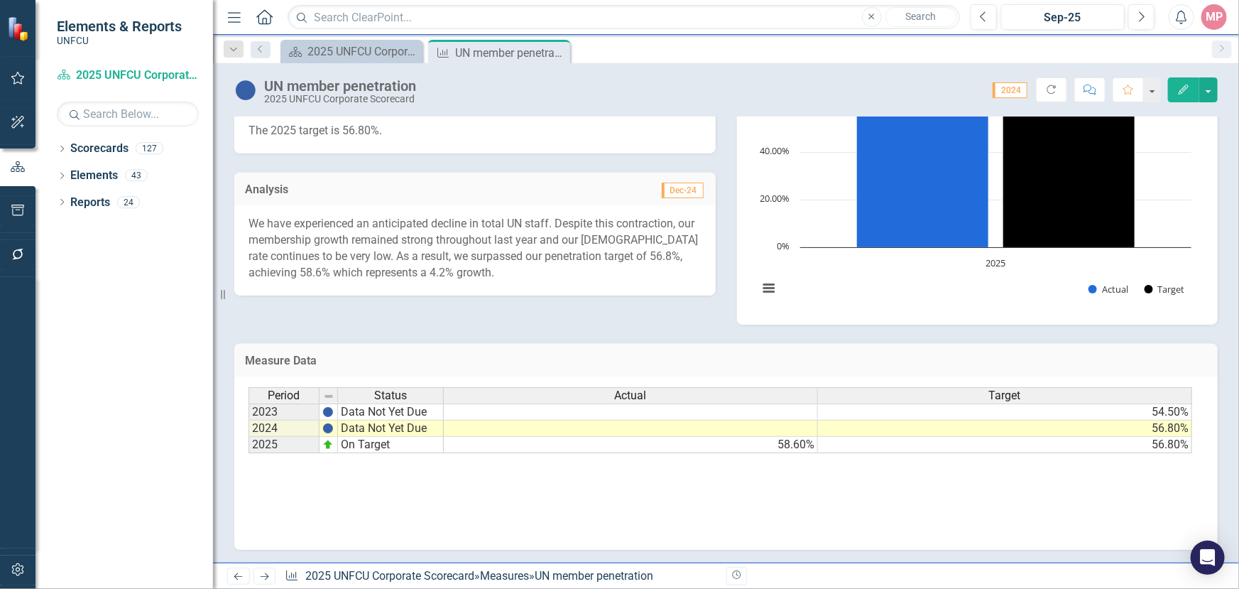
drag, startPoint x: 805, startPoint y: 455, endPoint x: 886, endPoint y: 454, distance: 81.0
click at [886, 454] on div "Period Status Actual Target 2023 Data Not Yet Due 54.50% 2024 Data Not Yet Due …" at bounding box center [721, 420] width 945 height 67
click at [557, 50] on icon "Close" at bounding box center [557, 52] width 14 height 11
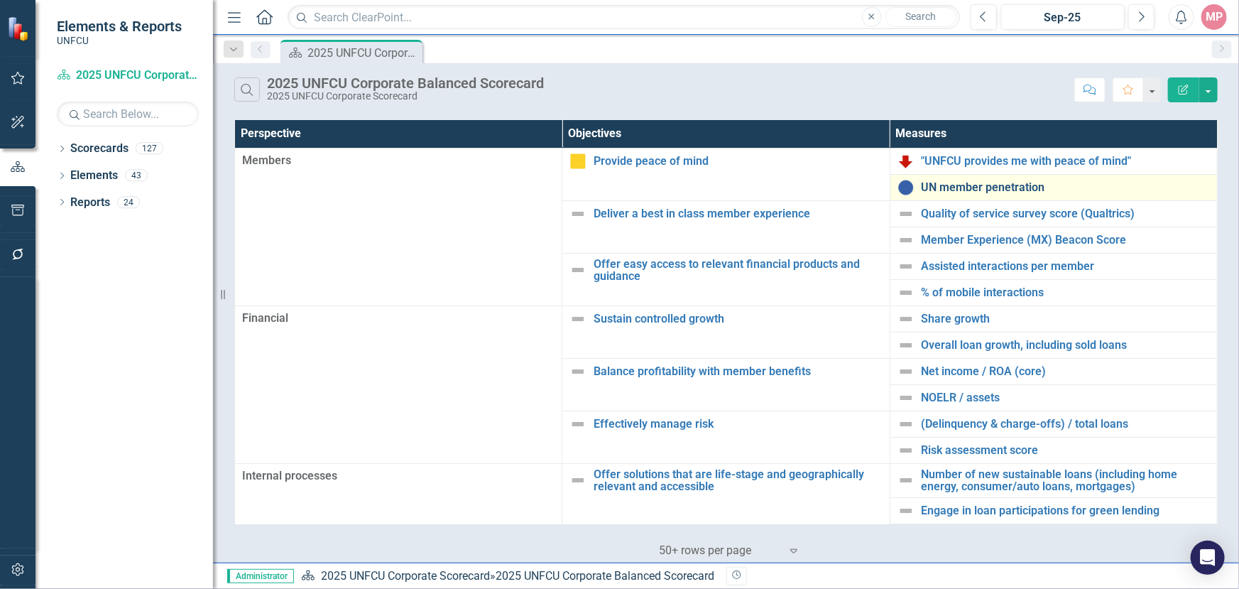
click at [976, 185] on link "UN member penetration" at bounding box center [1066, 187] width 288 height 13
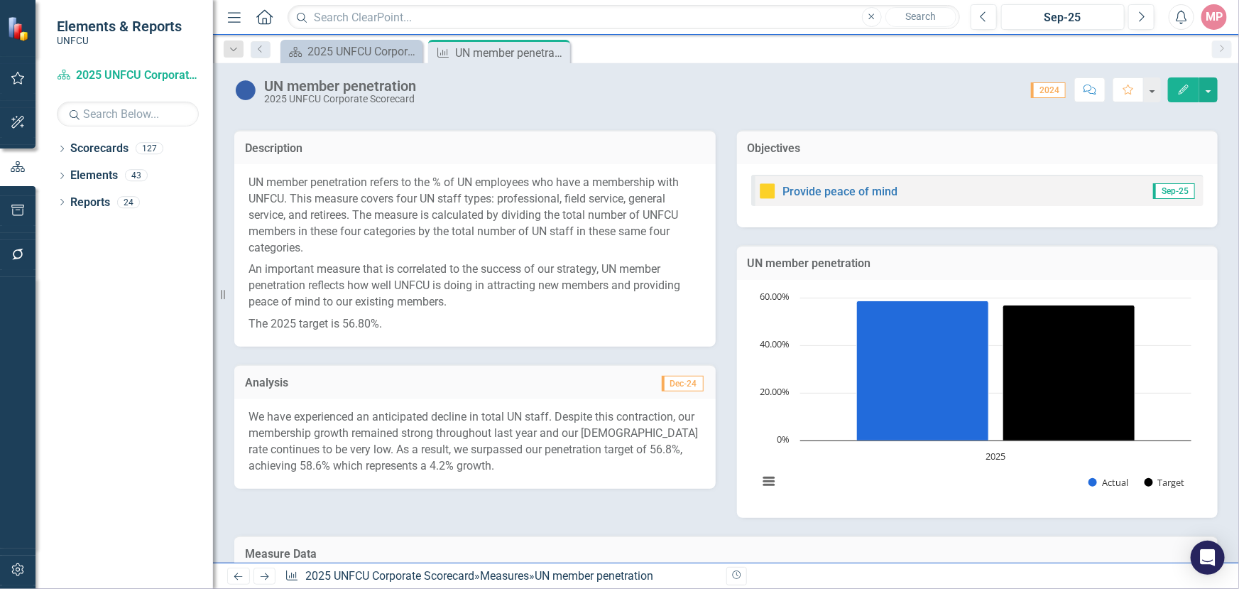
scroll to position [277, 0]
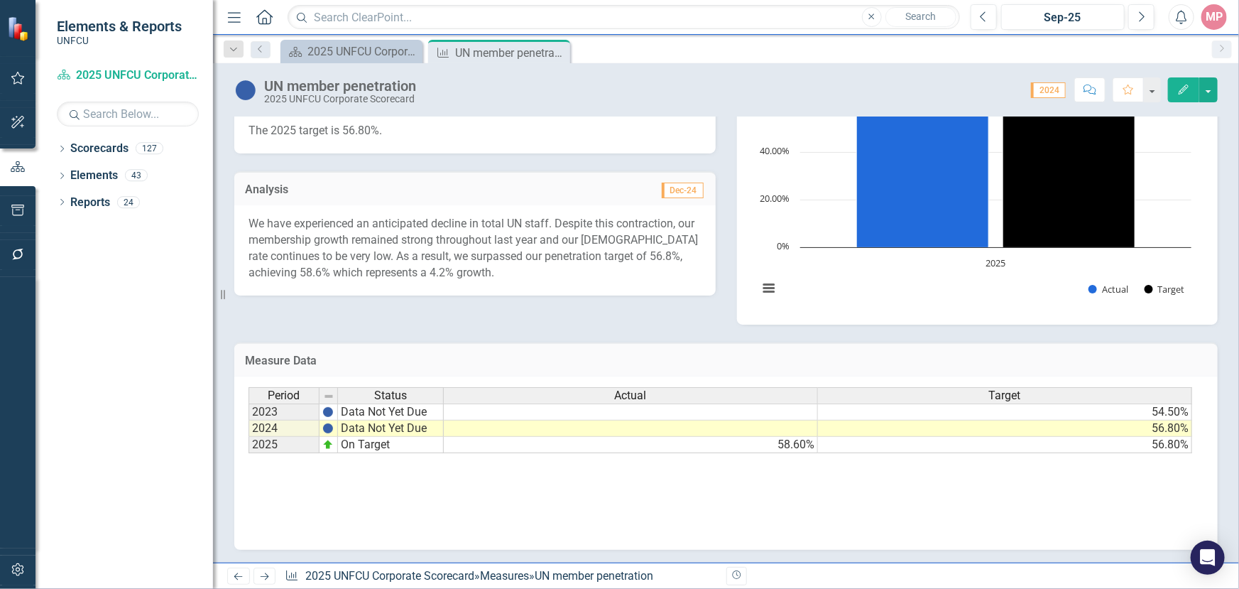
click at [776, 430] on td at bounding box center [631, 428] width 374 height 16
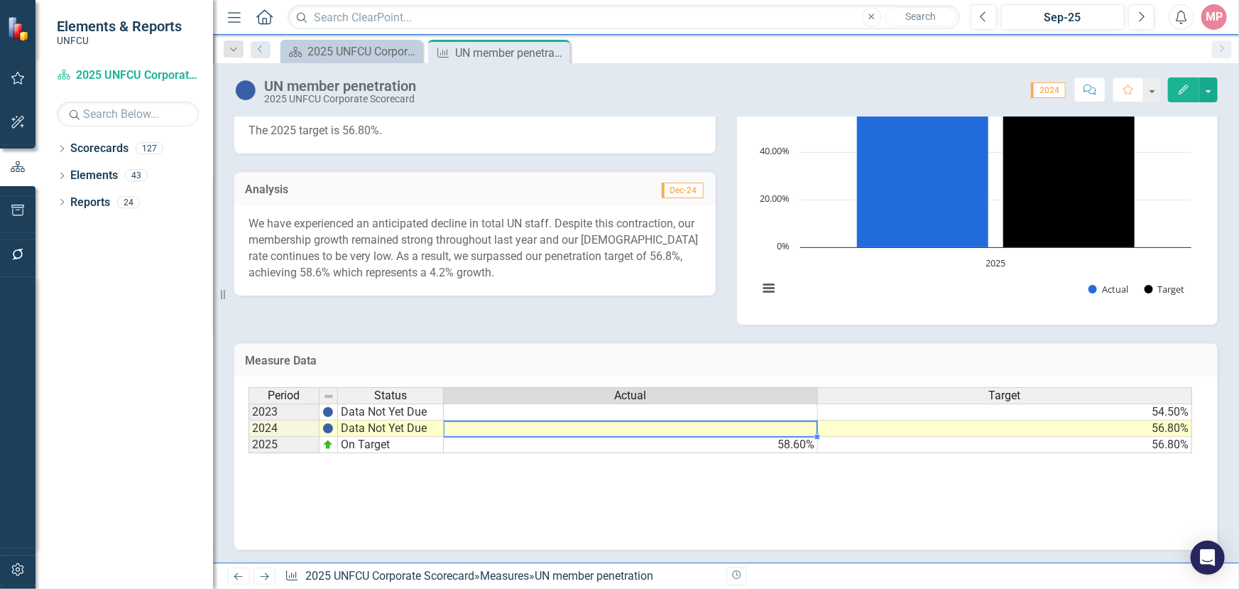
click at [776, 430] on td at bounding box center [631, 428] width 374 height 16
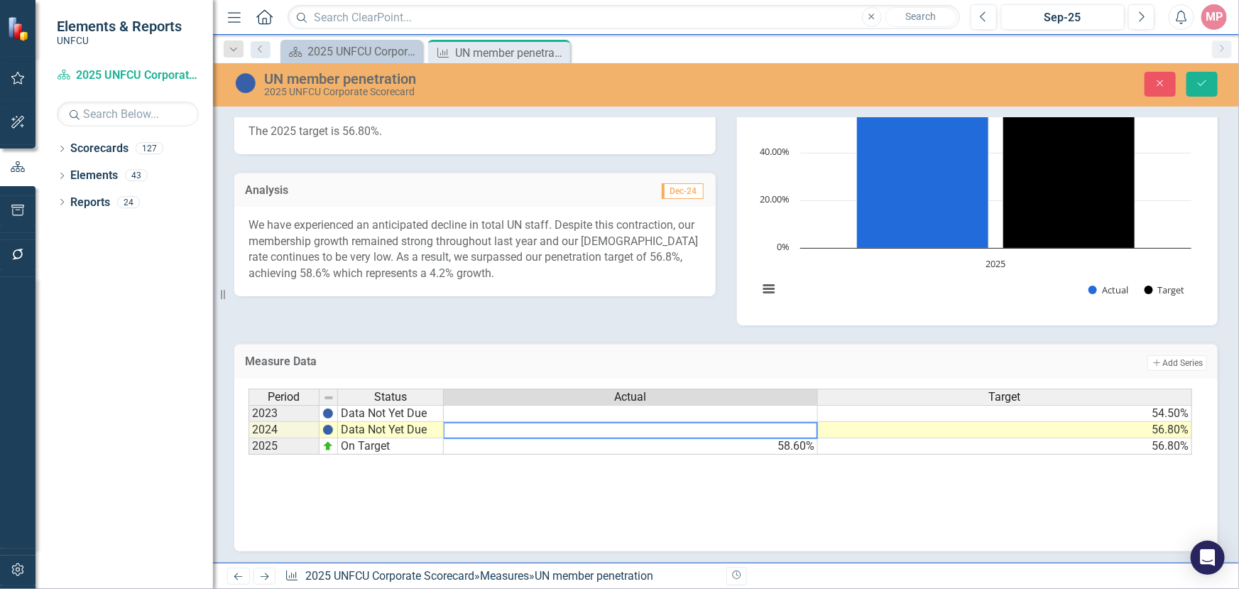
click at [776, 430] on textarea at bounding box center [630, 430] width 375 height 17
type textarea "58.60"
click at [382, 432] on td "Data Not Yet Due" at bounding box center [391, 430] width 106 height 16
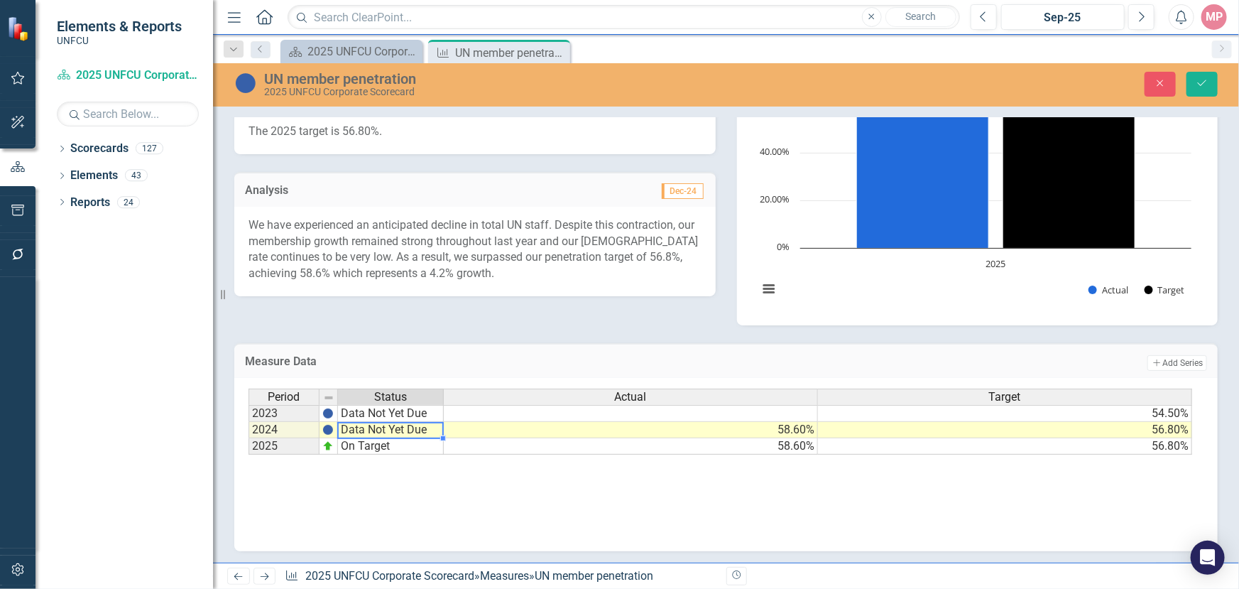
click at [382, 432] on td "Data Not Yet Due" at bounding box center [391, 430] width 106 height 16
click at [395, 432] on div "Period Status Actual Target 2023 Data Not Yet Due 54.50% 2024 Data Not Yet Due …" at bounding box center [721, 421] width 945 height 67
click at [387, 448] on td "On Target" at bounding box center [391, 446] width 106 height 16
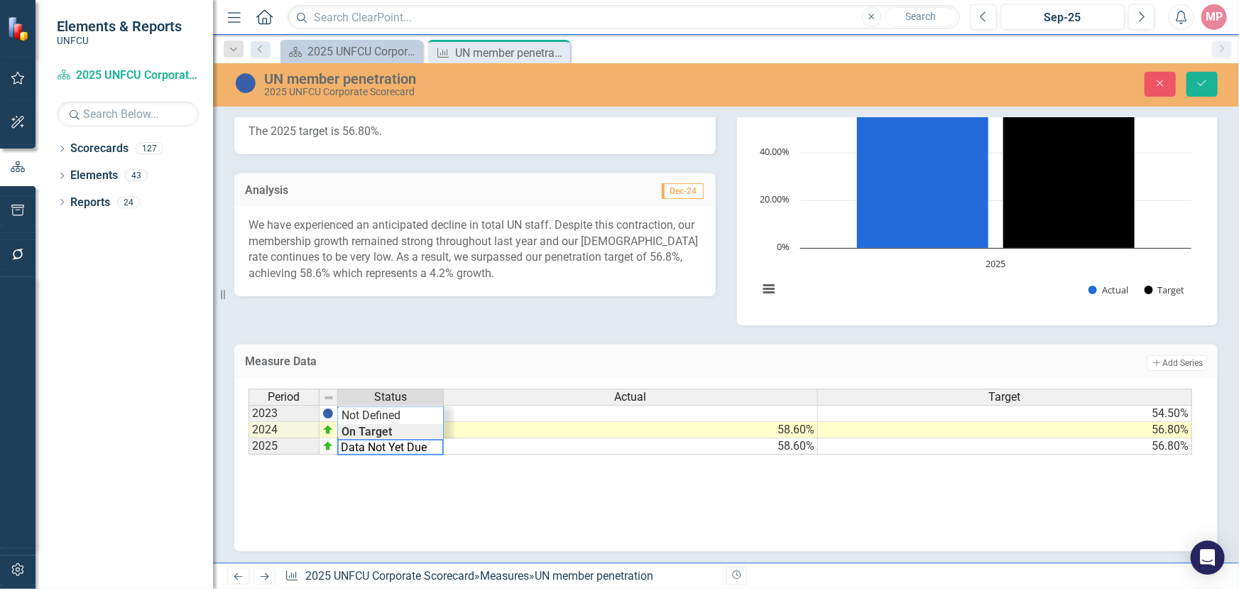
type textarea "On Target"
click at [390, 429] on div "Period Status Actual Target 2023 Data Not Yet Due 54.50% 2024 On Target 58.60% …" at bounding box center [721, 421] width 945 height 67
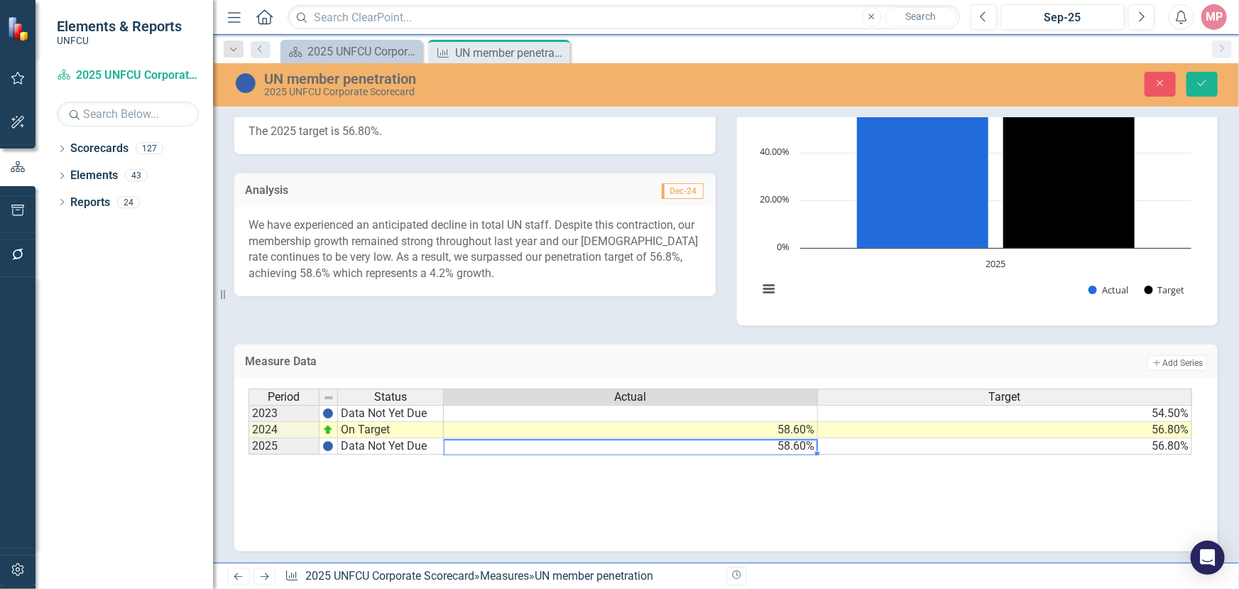
click at [798, 446] on td "58.60%" at bounding box center [631, 446] width 374 height 16
type textarea "5"
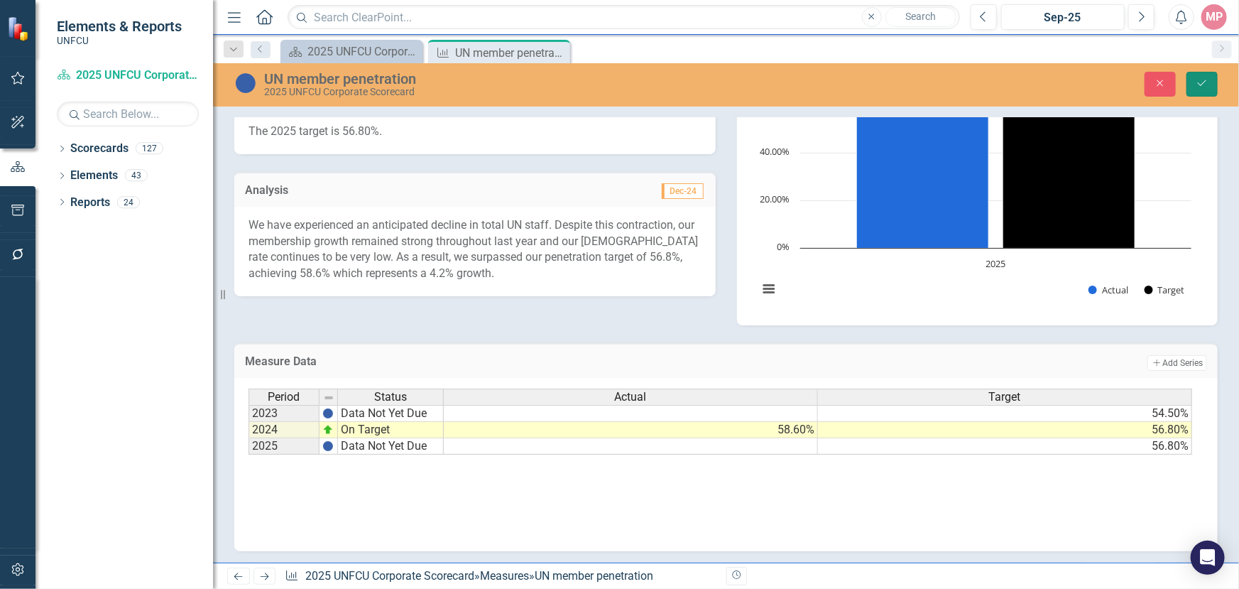
click at [1207, 80] on icon "Save" at bounding box center [1202, 83] width 13 height 10
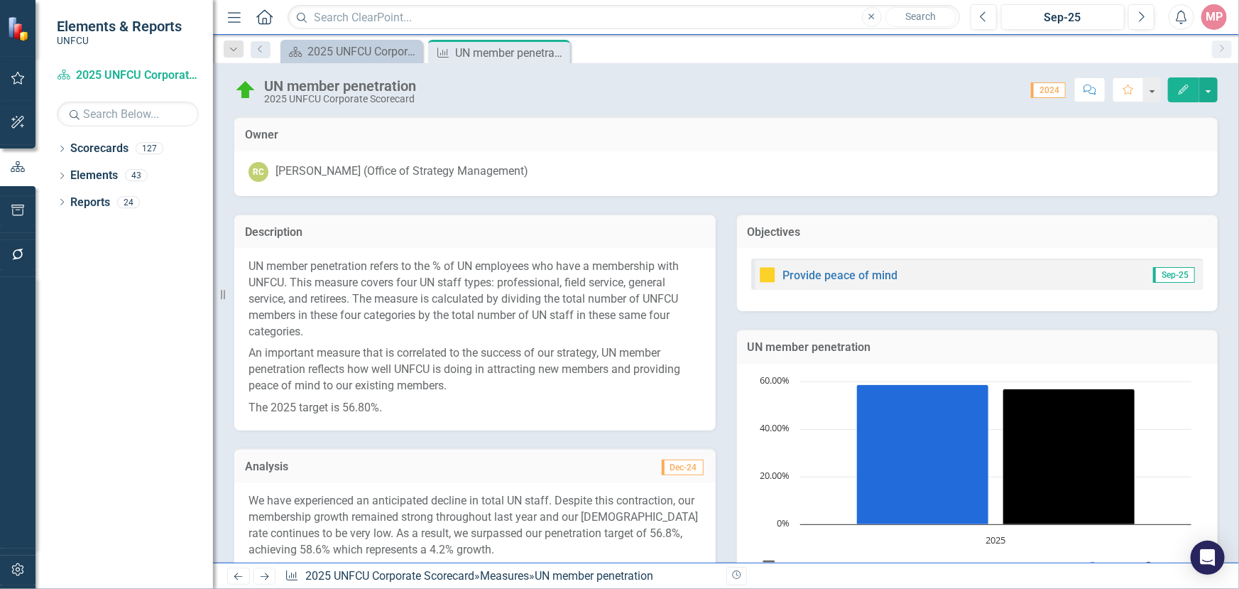
scroll to position [258, 0]
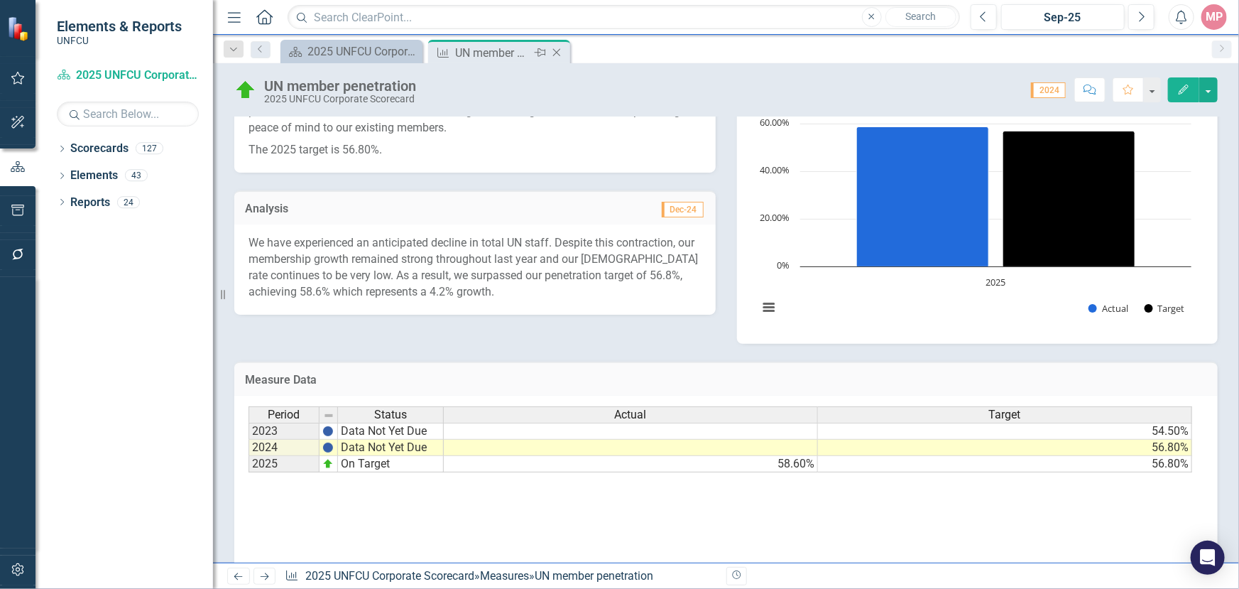
click at [557, 57] on icon "Close" at bounding box center [557, 52] width 14 height 11
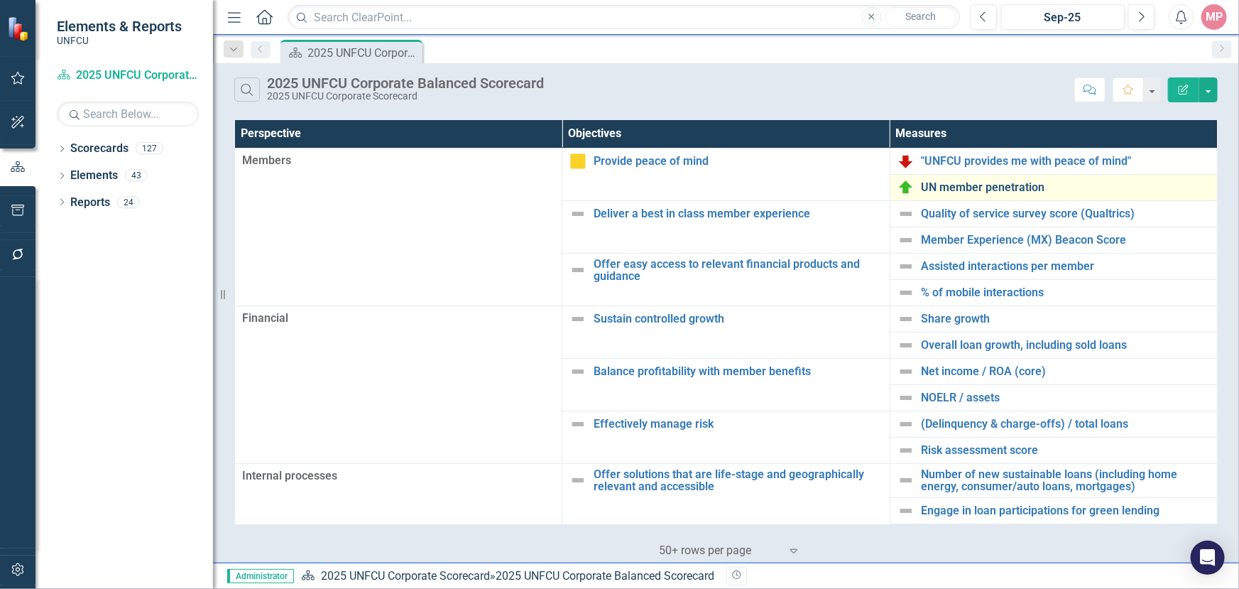
click at [984, 191] on link "UN member penetration" at bounding box center [1066, 187] width 288 height 13
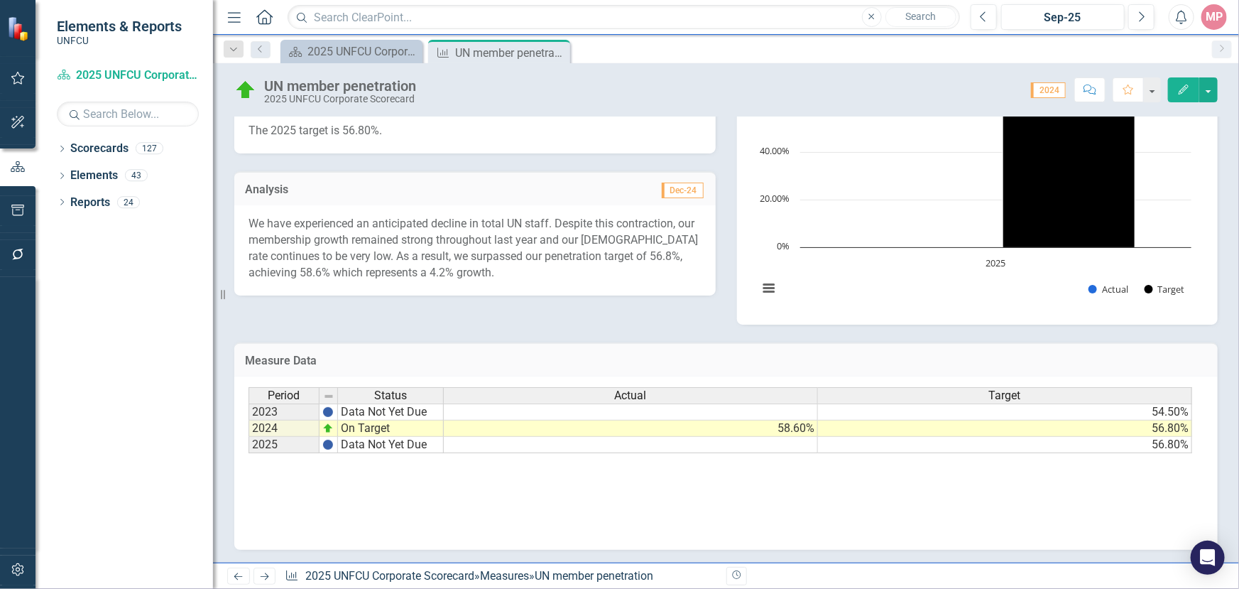
scroll to position [84, 0]
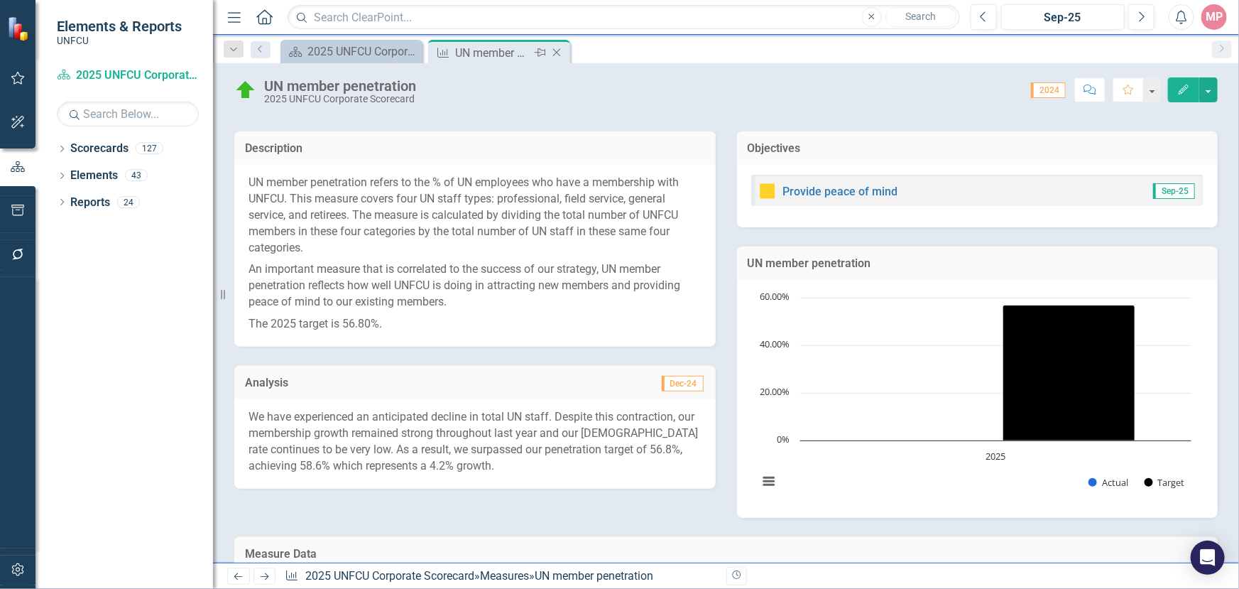
click at [558, 50] on icon at bounding box center [557, 53] width 8 height 8
